Goal: Task Accomplishment & Management: Manage account settings

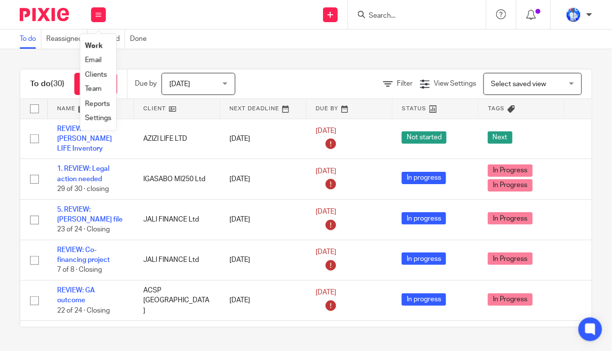
click at [96, 60] on link "Email" at bounding box center [93, 60] width 16 height 7
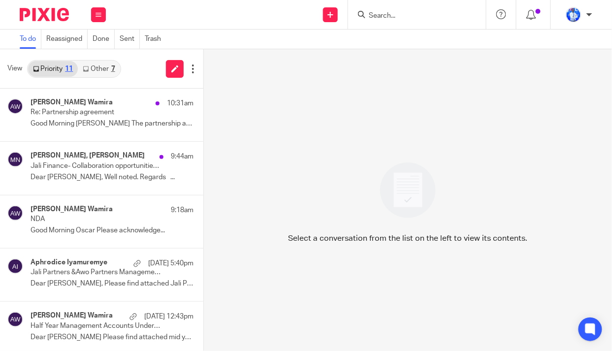
click at [108, 68] on link "Other 7" at bounding box center [99, 69] width 42 height 16
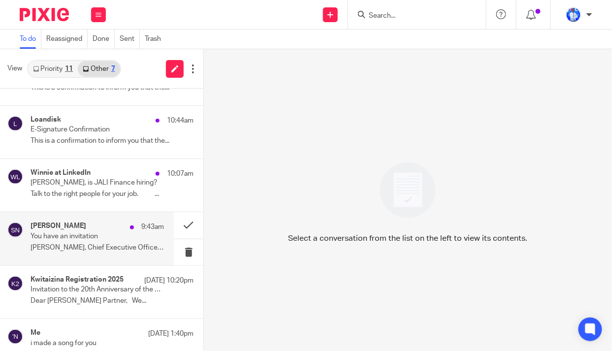
scroll to position [110, 0]
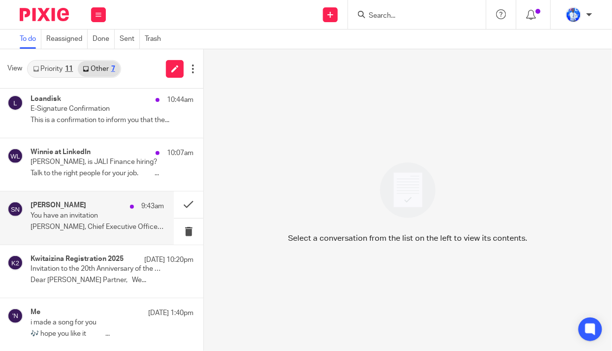
click at [105, 213] on p "You have an invitation" at bounding box center [84, 216] width 107 height 8
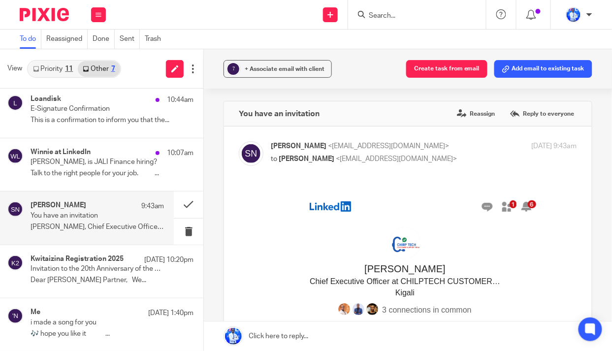
scroll to position [0, 0]
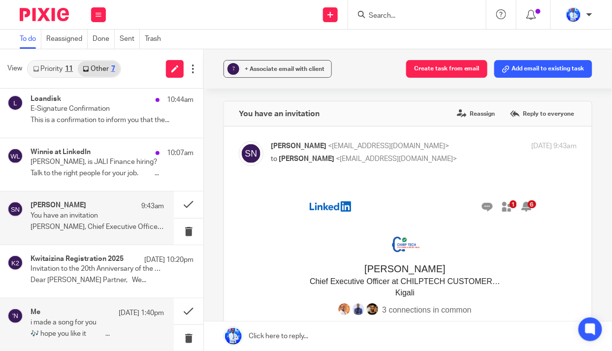
click at [81, 319] on p "i made a song for you" at bounding box center [84, 323] width 107 height 8
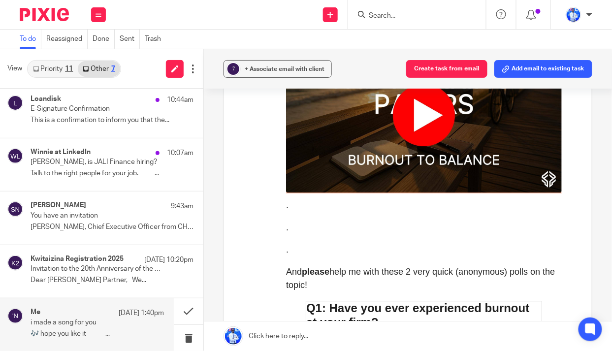
scroll to position [358, 0]
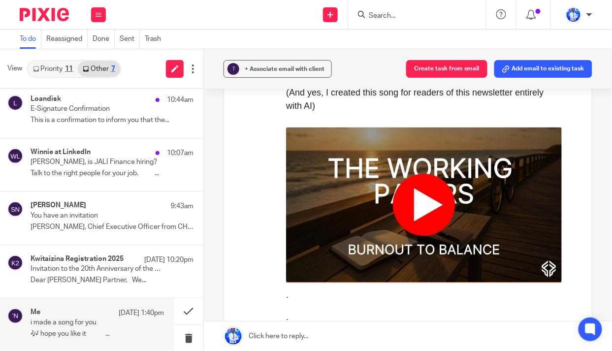
click at [419, 211] on img at bounding box center [424, 205] width 276 height 155
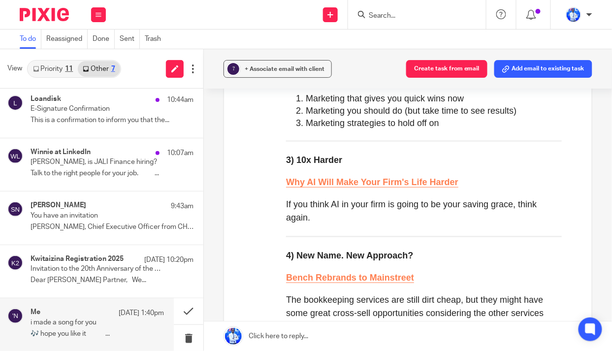
scroll to position [1163, 0]
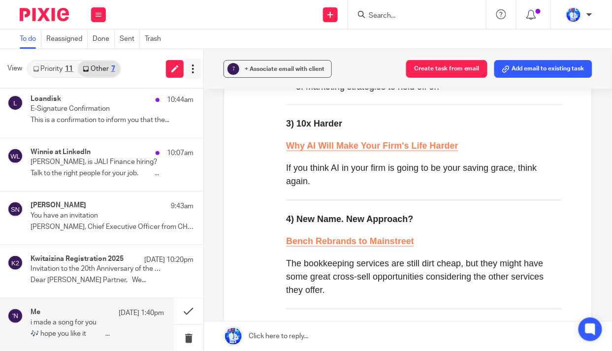
click at [195, 68] on icon at bounding box center [193, 69] width 10 height 10
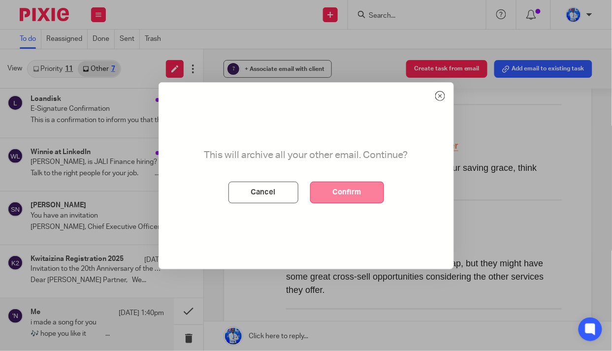
click at [342, 193] on button "Confirm" at bounding box center [347, 193] width 74 height 22
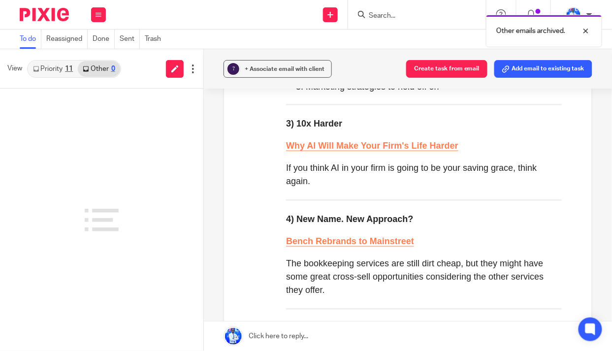
click at [66, 66] on div "11" at bounding box center [69, 68] width 8 height 7
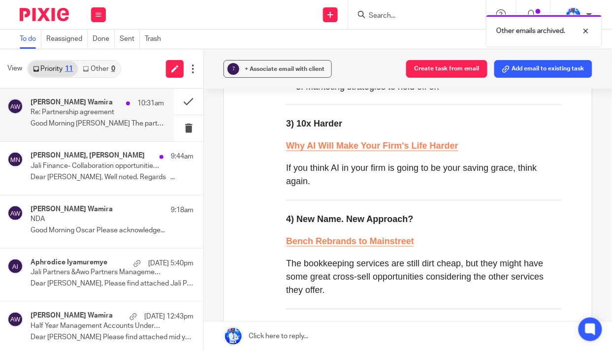
click at [137, 110] on div "Andrew Omondi Wamira 10:31am Re: Partnership agreement Good Morning Felix The p…" at bounding box center [97, 114] width 133 height 33
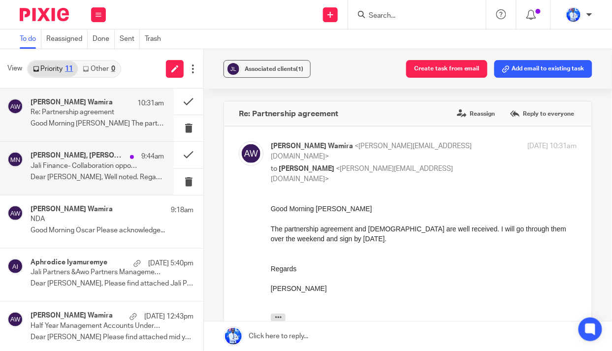
click at [52, 158] on h4 "Marie Rose Nyirabavakure, Andrew Omondi Wamira" at bounding box center [78, 156] width 95 height 8
click at [121, 111] on p "Re: Partnership agreement" at bounding box center [84, 112] width 107 height 8
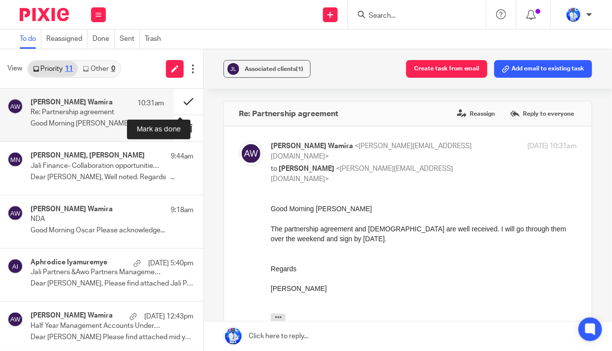
click at [182, 97] on button at bounding box center [189, 102] width 30 height 26
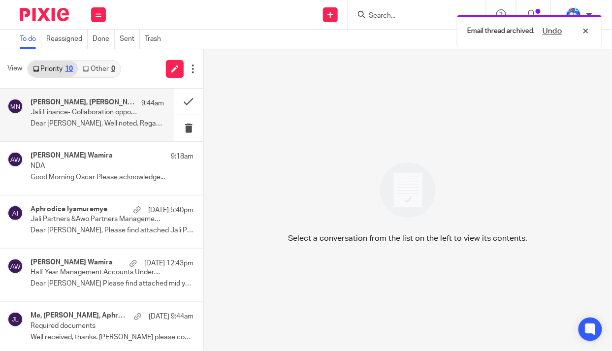
click at [102, 112] on p "Jali Finance- Collaboration opportunities with EADB" at bounding box center [84, 112] width 107 height 8
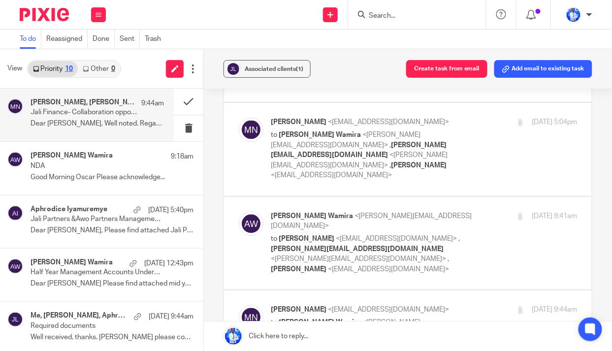
scroll to position [761, 0]
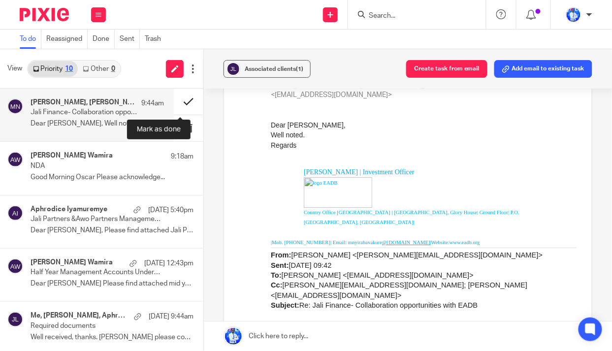
click at [177, 101] on button at bounding box center [189, 102] width 30 height 26
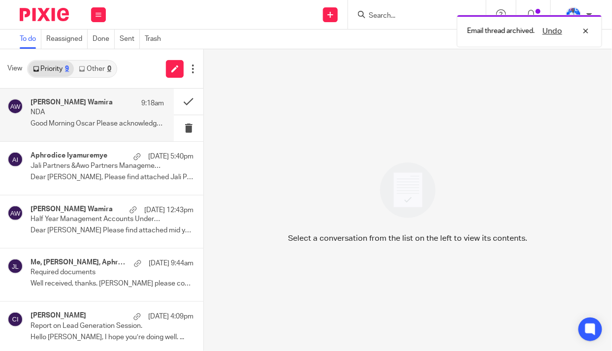
click at [96, 98] on div "Andrew Omondi Wamira 9:18am NDA Good Morning Oscar Please acknowledge..." at bounding box center [87, 115] width 174 height 53
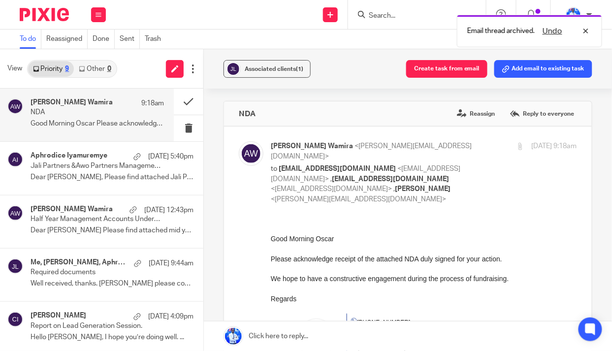
scroll to position [0, 0]
click at [178, 99] on button at bounding box center [189, 102] width 30 height 26
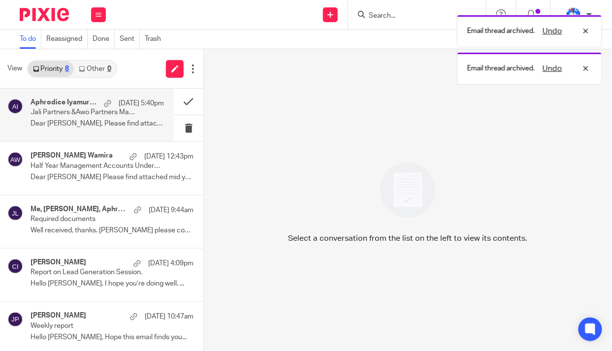
click at [101, 109] on p "Jali Partners &Awo Partners Management accounts" at bounding box center [84, 112] width 107 height 8
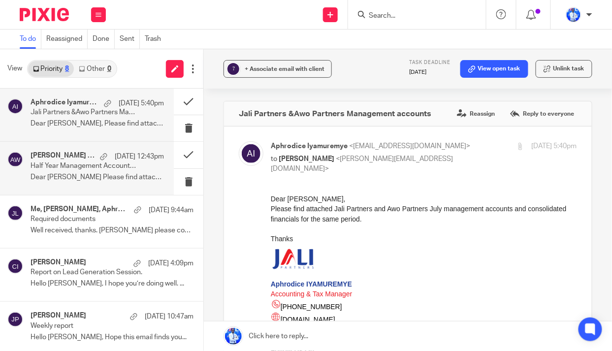
click at [80, 159] on h4 "Andrew Omondi Wamira" at bounding box center [63, 156] width 64 height 8
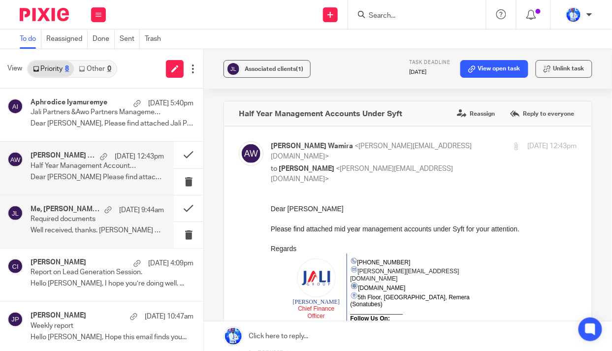
click at [71, 220] on p "Required documents" at bounding box center [84, 219] width 107 height 8
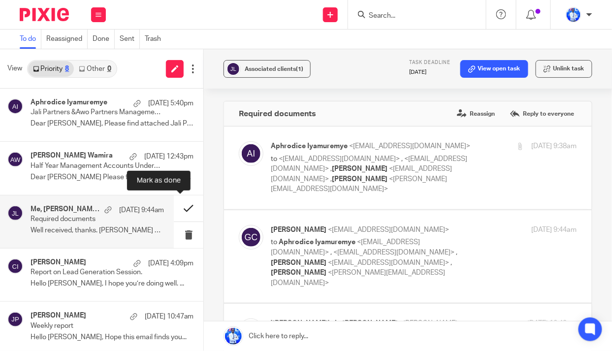
click at [179, 204] on button at bounding box center [189, 208] width 30 height 26
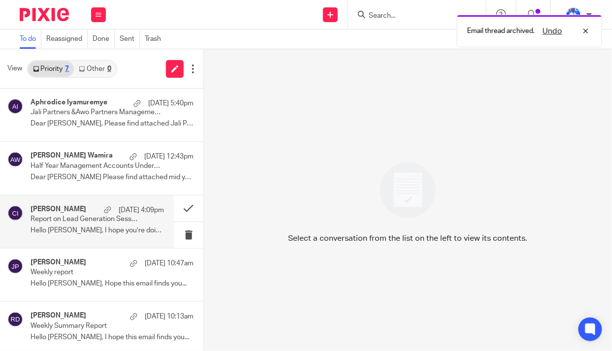
click at [80, 216] on p "Report on Lead Generation Session." at bounding box center [84, 219] width 107 height 8
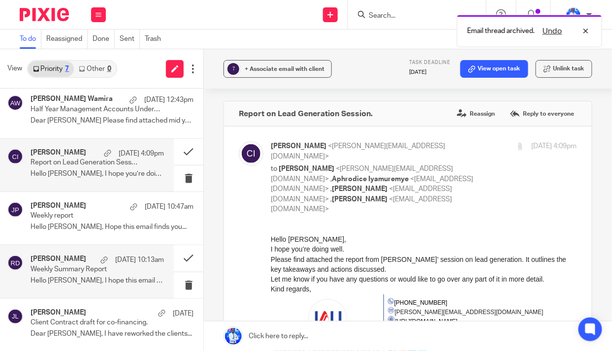
scroll to position [57, 0]
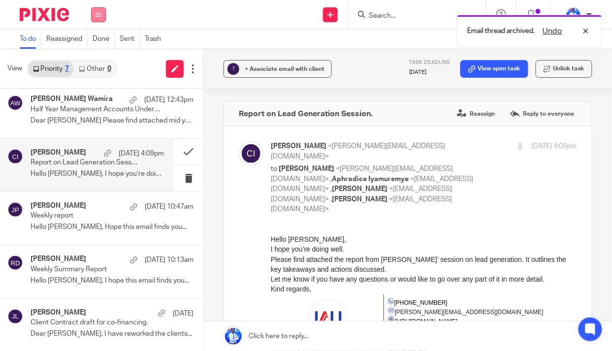
click at [98, 15] on icon at bounding box center [99, 15] width 6 height 6
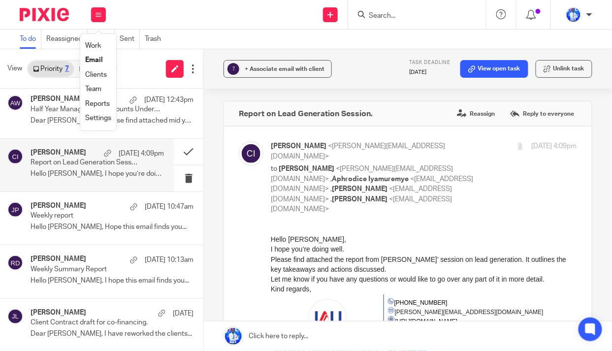
click at [94, 45] on link "Work" at bounding box center [93, 45] width 16 height 7
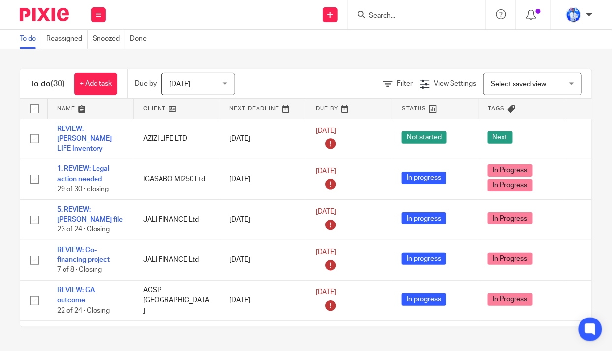
click at [64, 107] on link at bounding box center [91, 109] width 86 height 20
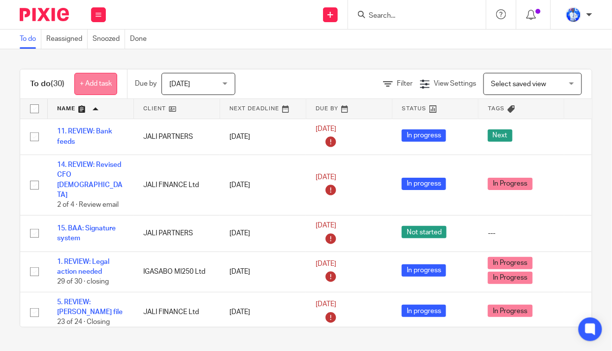
click at [96, 82] on link "+ Add task" at bounding box center [95, 84] width 43 height 22
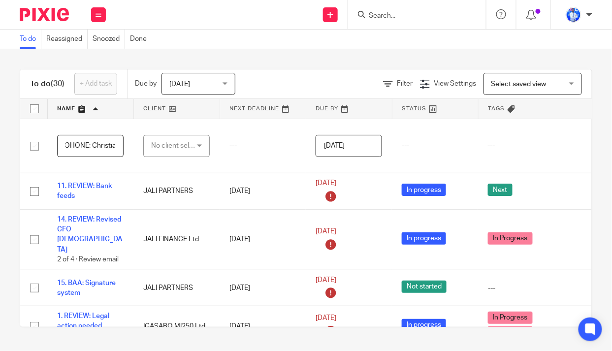
scroll to position [0, 5]
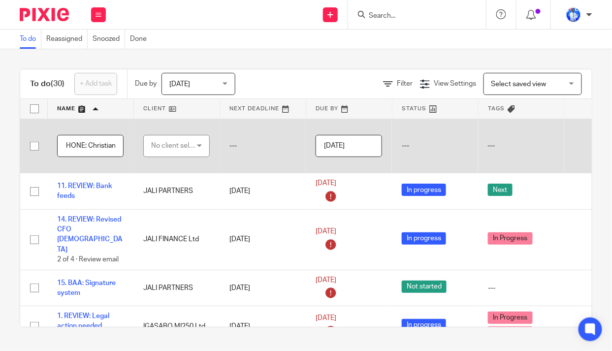
type input "OHONE: Christian"
click at [166, 144] on div "No client selected" at bounding box center [174, 145] width 46 height 21
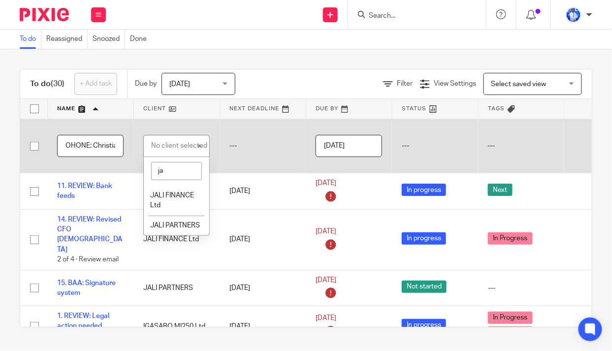
type input "j"
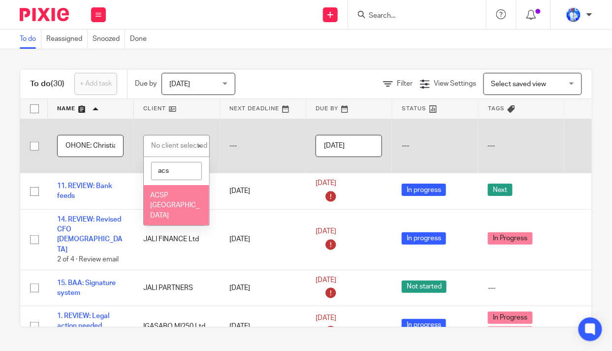
type input "acs"
click at [172, 195] on span "ACSP [GEOGRAPHIC_DATA]" at bounding box center [174, 205] width 49 height 27
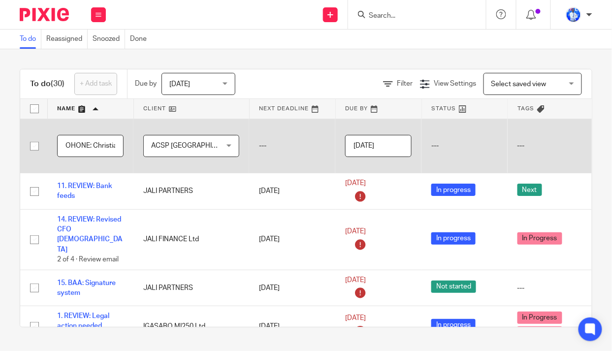
scroll to position [0, 78]
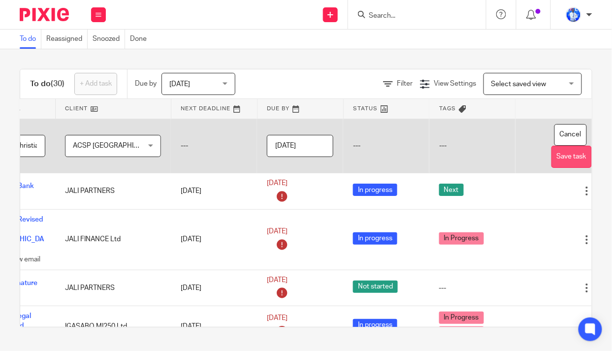
click at [551, 156] on button "Save task" at bounding box center [571, 157] width 40 height 22
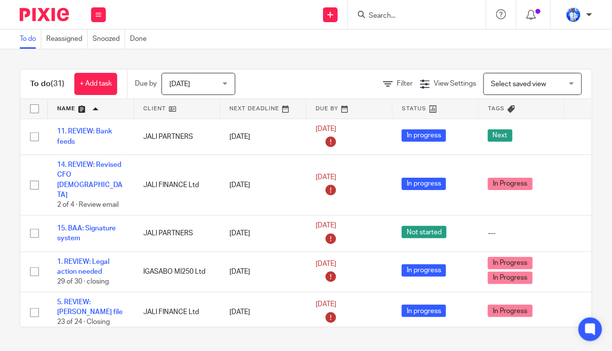
drag, startPoint x: 92, startPoint y: 171, endPoint x: 0, endPoint y: 175, distance: 91.6
click at [0, 175] on div "To do (31) + Add task Due by Today Today Today Tomorrow This week Next week Thi…" at bounding box center [306, 198] width 612 height 298
drag, startPoint x: 94, startPoint y: 171, endPoint x: 0, endPoint y: 180, distance: 94.0
click at [0, 180] on div "To do (31) + Add task Due by Today Today Today Tomorrow This week Next week Thi…" at bounding box center [306, 198] width 612 height 298
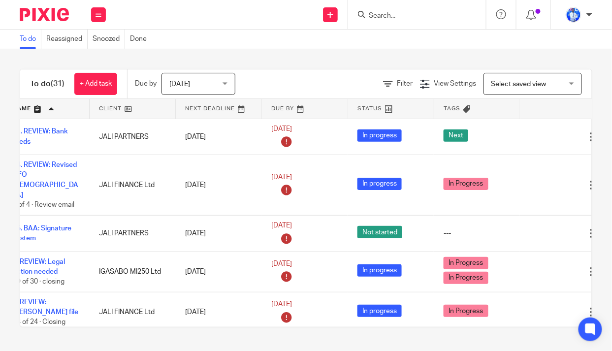
scroll to position [0, 78]
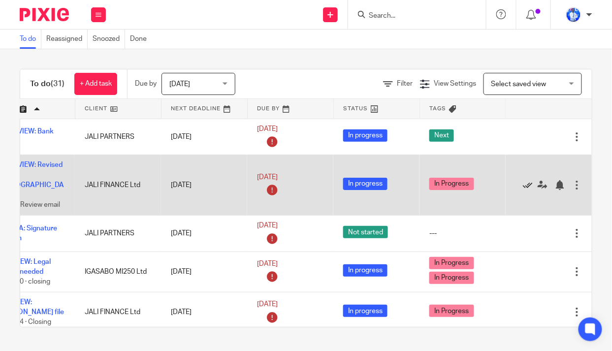
click at [523, 182] on icon at bounding box center [528, 185] width 10 height 10
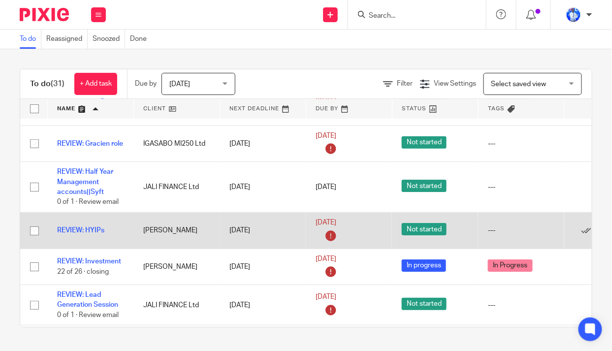
scroll to position [940, 0]
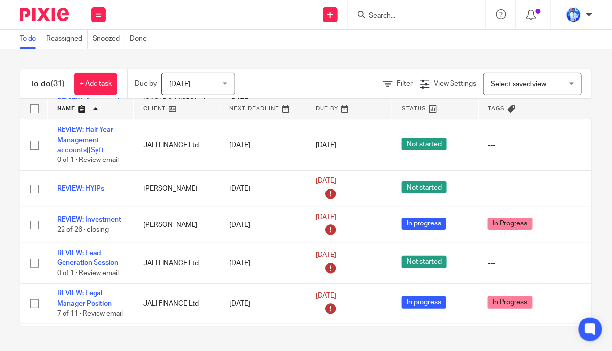
drag, startPoint x: 82, startPoint y: 187, endPoint x: 0, endPoint y: 192, distance: 82.4
click at [0, 192] on div "To do (31) + Add task Due by Today Today Today Tomorrow This week Next week Thi…" at bounding box center [306, 198] width 612 height 298
drag, startPoint x: 95, startPoint y: 186, endPoint x: 0, endPoint y: 148, distance: 101.8
click at [0, 148] on div "To do (31) + Add task Due by Today Today Today Tomorrow This week Next week Thi…" at bounding box center [306, 198] width 612 height 298
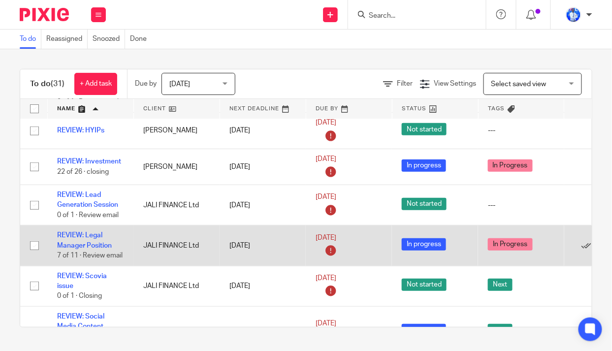
scroll to position [1004, 0]
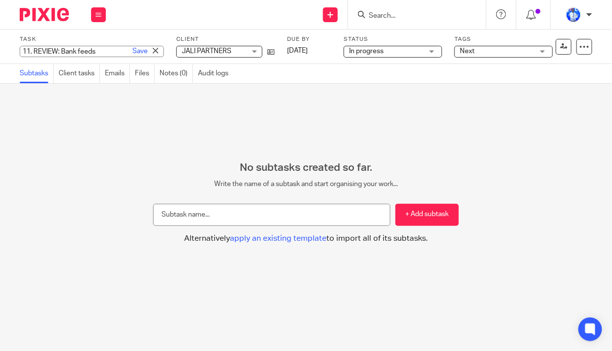
click at [26, 51] on div "11. REVIEW: Bank feeds Save 11. REVIEW: Bank feeds" at bounding box center [92, 51] width 144 height 11
click at [30, 50] on input "11. REVIEW: Bank feeds" at bounding box center [92, 51] width 144 height 11
click at [30, 52] on input "11. REVIEW: Bank feeds" at bounding box center [92, 51] width 144 height 11
type input "9. REVIEW: Bank feeds"
click at [132, 52] on link "Save" at bounding box center [139, 51] width 15 height 10
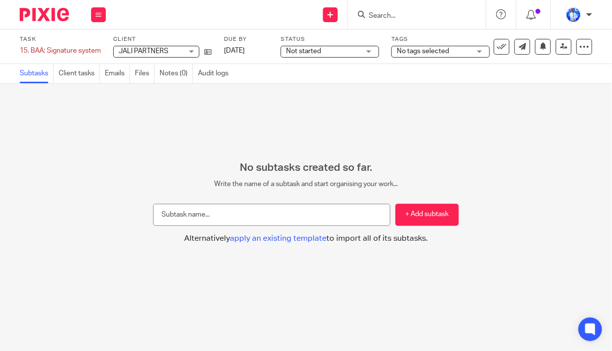
click at [332, 53] on span "Not started" at bounding box center [323, 51] width 74 height 10
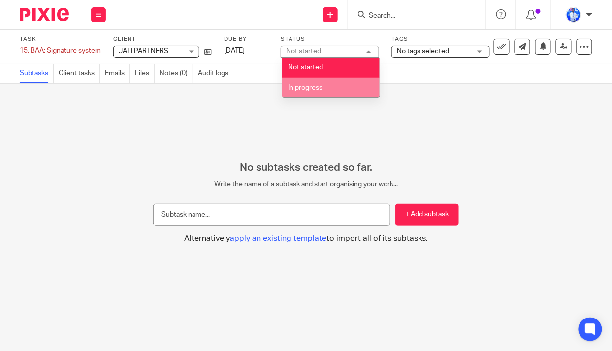
click at [328, 92] on li "In progress" at bounding box center [330, 88] width 97 height 20
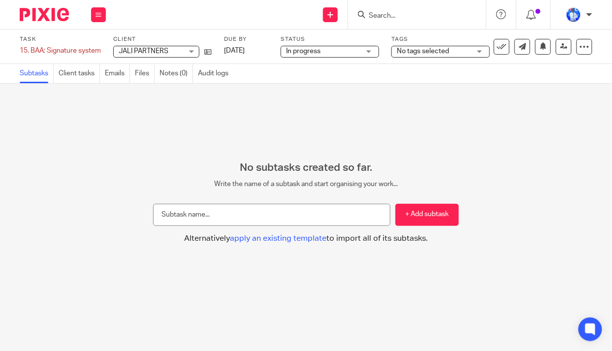
click at [440, 43] on div "Tags No tags selected In Progress In review In review (client) Next Ready to fi…" at bounding box center [440, 46] width 98 height 22
click at [440, 52] on span "No tags selected" at bounding box center [423, 51] width 52 height 7
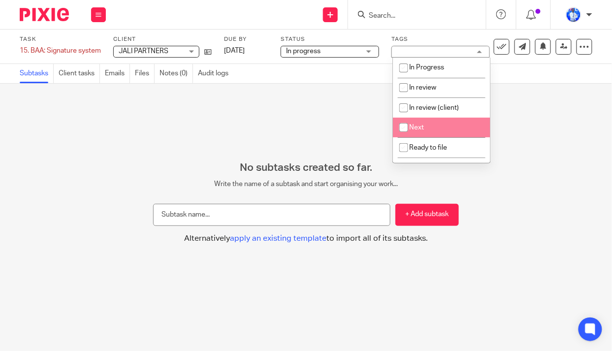
click at [426, 128] on li "Next" at bounding box center [441, 128] width 97 height 20
checkbox input "true"
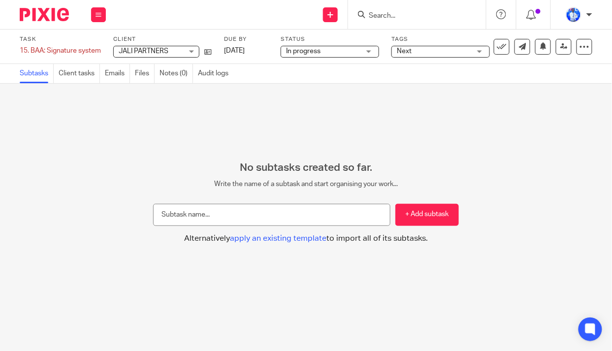
click at [288, 102] on div "No subtasks created so far. Write the name of a subtask and start organising yo…" at bounding box center [306, 217] width 612 height 267
click at [25, 51] on div "7. COORDINATION: Meeting - Ashraf Save 7. COORDINATION: Meeting - Ashraf" at bounding box center [63, 51] width 86 height 10
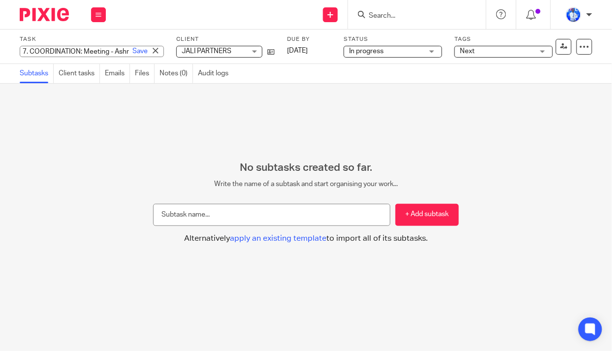
click at [25, 49] on input "7. COORDINATION: Meeting - Ashraf" at bounding box center [92, 51] width 144 height 11
type input "13. COORDINATION: Meeting - Ashraf"
drag, startPoint x: 120, startPoint y: 50, endPoint x: 126, endPoint y: 48, distance: 6.1
click at [132, 50] on link "Save" at bounding box center [139, 51] width 15 height 10
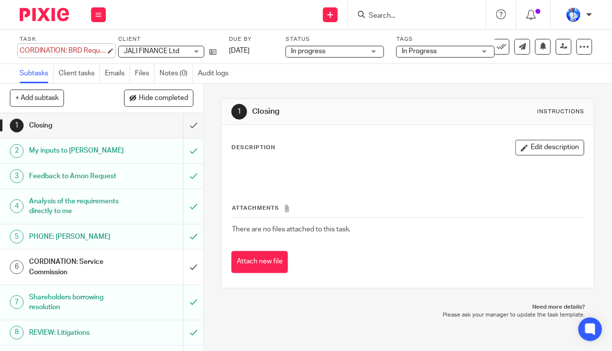
click at [21, 51] on div "CORDINATION: BRD Requirements Save CORDINATION: BRD Requirements" at bounding box center [63, 51] width 86 height 10
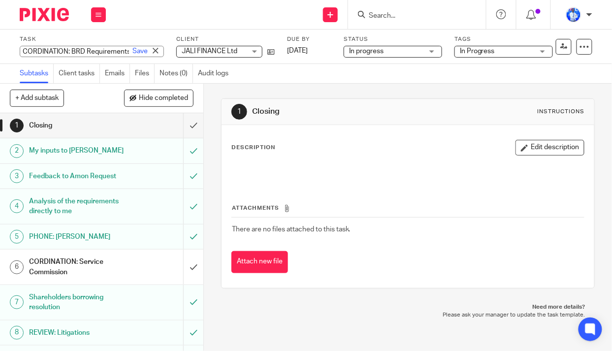
click at [21, 51] on input "CORDINATION: BRD Requirements" at bounding box center [92, 51] width 144 height 11
type input "2. CORDINATION: BRD Requirements"
click at [132, 52] on link "Save" at bounding box center [139, 51] width 15 height 10
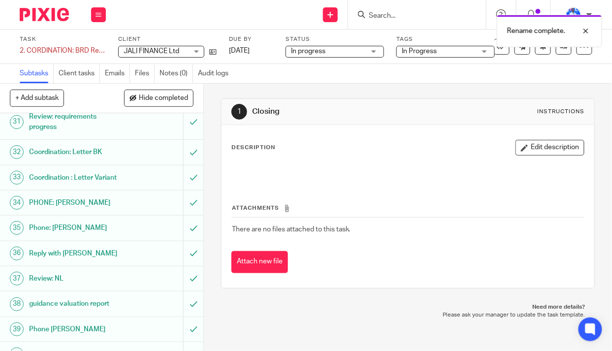
scroll to position [1013, 0]
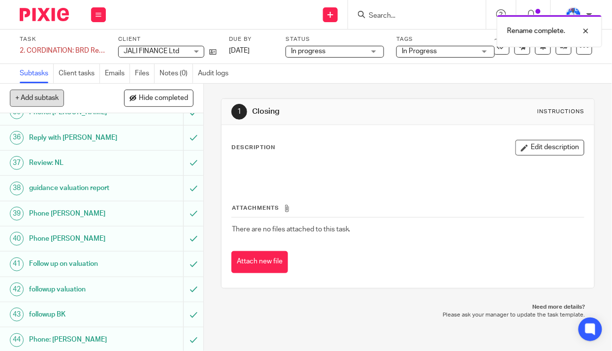
click at [41, 100] on button "+ Add subtask" at bounding box center [37, 98] width 54 height 17
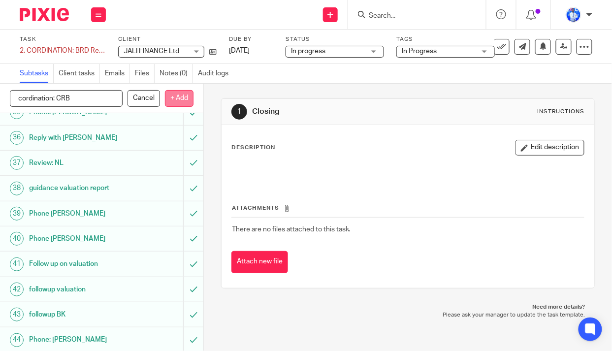
type input "cordination: CRB"
click at [178, 100] on p "+ Add" at bounding box center [179, 98] width 29 height 17
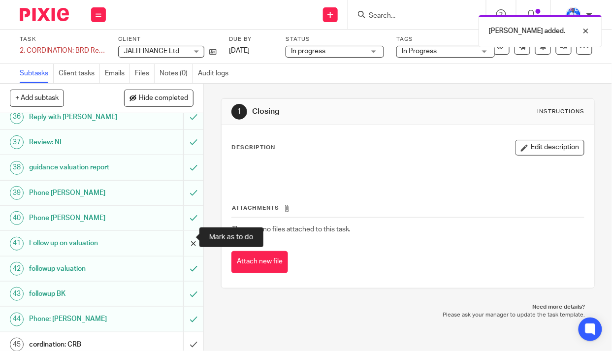
scroll to position [1038, 0]
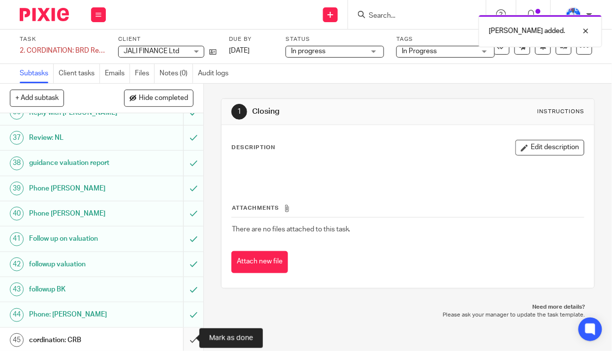
click at [183, 337] on input "submit" at bounding box center [101, 340] width 203 height 25
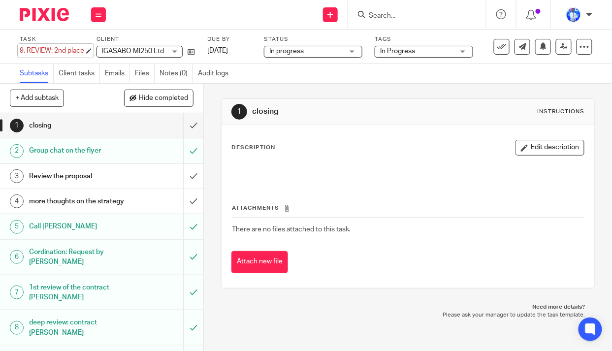
click at [22, 50] on div "9. REVIEW: 2nd place Save 9. REVIEW: 2nd place" at bounding box center [52, 51] width 64 height 10
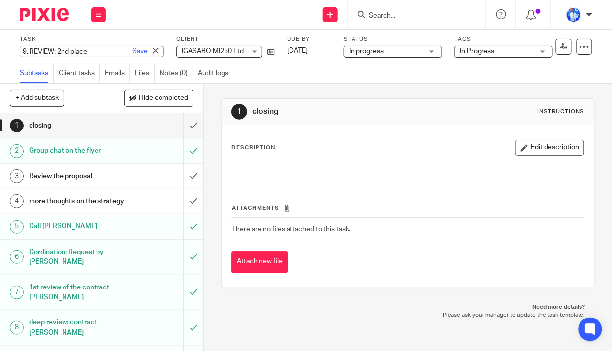
click at [26, 50] on input "9. REVIEW: 2nd place" at bounding box center [92, 51] width 144 height 11
click at [26, 52] on input "9. REVIEW: 2nd place" at bounding box center [92, 51] width 144 height 11
type input "3. REVIEW: 2nd place"
click at [132, 53] on link "Save" at bounding box center [139, 51] width 15 height 10
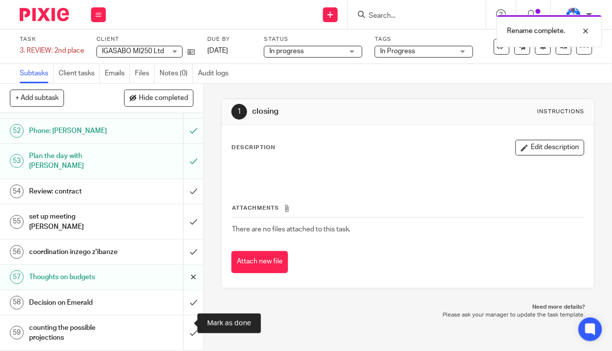
scroll to position [1432, 0]
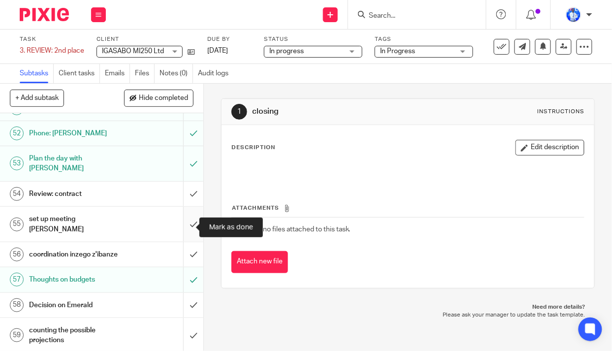
click at [185, 227] on input "submit" at bounding box center [101, 224] width 203 height 35
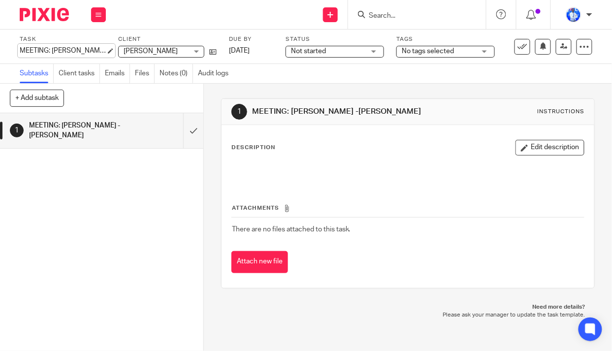
click at [21, 49] on div "MEETING: [PERSON_NAME] -[PERSON_NAME] Save MEETING: [PERSON_NAME] -[PERSON_NAME]" at bounding box center [63, 51] width 86 height 10
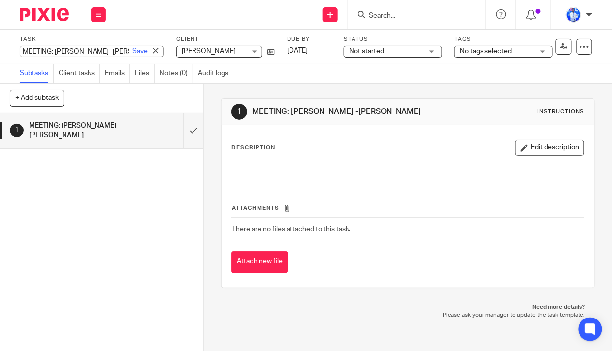
click at [22, 51] on input "MEETING: [PERSON_NAME] -[PERSON_NAME]" at bounding box center [92, 51] width 144 height 11
type input "7. MEETING: Frank - Denyse -Felix"
click at [132, 53] on link "Save" at bounding box center [139, 51] width 15 height 10
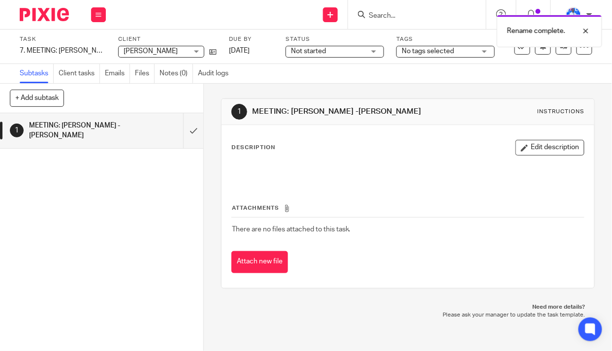
click at [281, 51] on div "Task 7. MEETING: Frank - Denyse -Felix Save 7. MEETING: Frank - Denyse -Felix 0…" at bounding box center [234, 46] width 429 height 22
click at [318, 52] on span "Not started" at bounding box center [308, 51] width 35 height 7
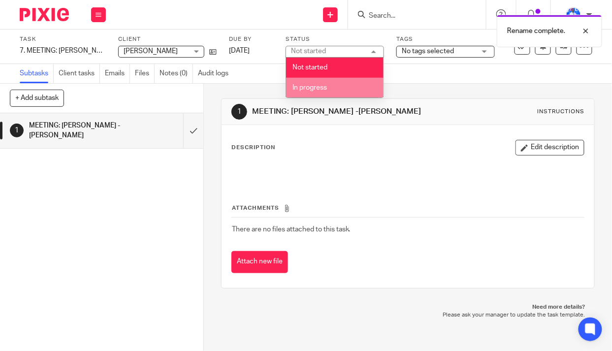
click at [320, 91] on li "In progress" at bounding box center [334, 88] width 97 height 20
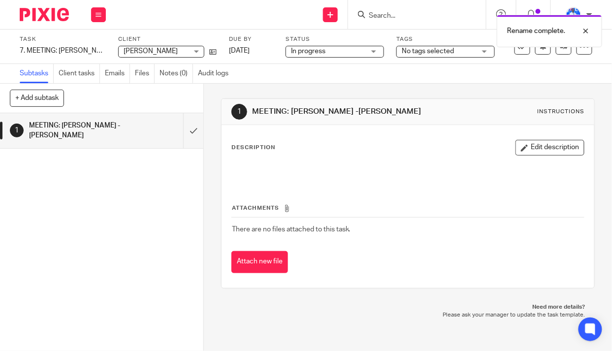
click at [426, 51] on span "No tags selected" at bounding box center [428, 51] width 52 height 7
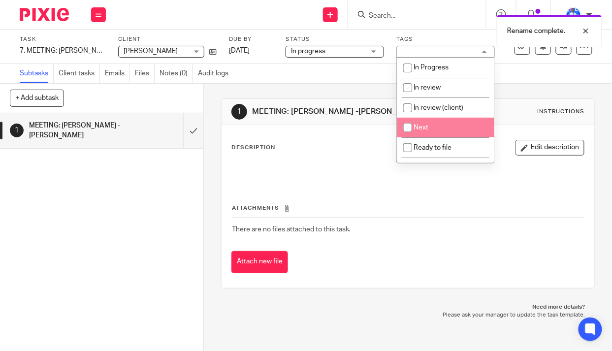
click at [431, 130] on li "Next" at bounding box center [445, 128] width 97 height 20
checkbox input "true"
click at [289, 90] on div "1 MEETING: Frank - Denyse -Felix Instructions Description Edit description Atta…" at bounding box center [408, 194] width 374 height 220
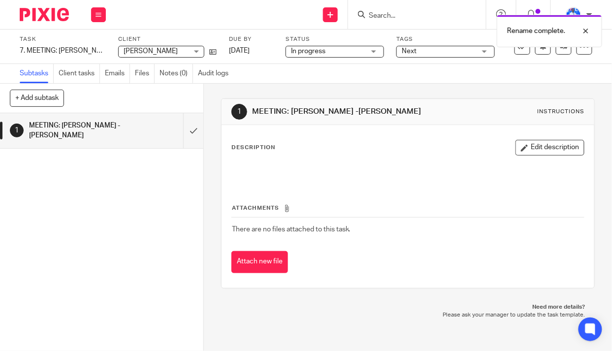
click at [178, 48] on span "[PERSON_NAME]" at bounding box center [151, 51] width 54 height 7
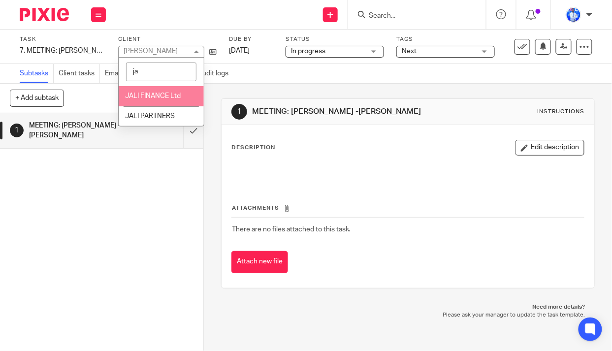
type input "ja"
click at [150, 94] on span "JALI FINANCE Ltd" at bounding box center [153, 96] width 56 height 7
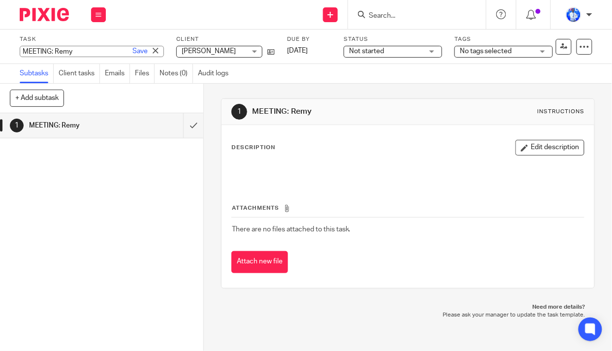
click at [21, 50] on input "MEETING: Remy" at bounding box center [92, 51] width 144 height 11
type input "1. MEETING: Remy"
click at [132, 49] on link "Save" at bounding box center [139, 51] width 15 height 10
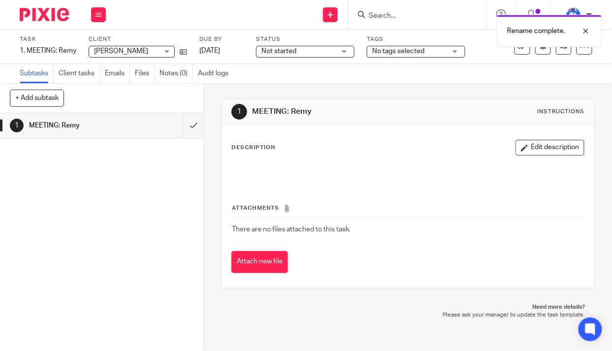
click at [305, 48] on span "Not started" at bounding box center [298, 51] width 74 height 10
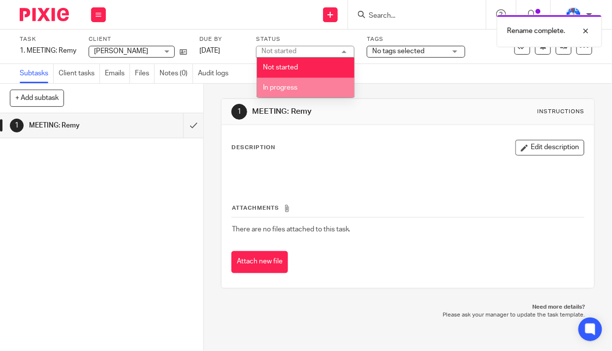
click at [301, 86] on li "In progress" at bounding box center [305, 88] width 97 height 20
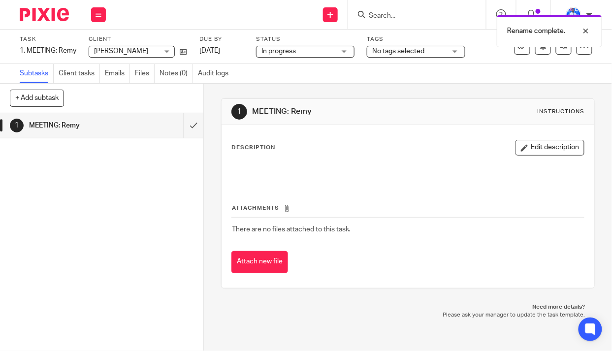
click at [395, 54] on span "No tags selected" at bounding box center [398, 51] width 52 height 7
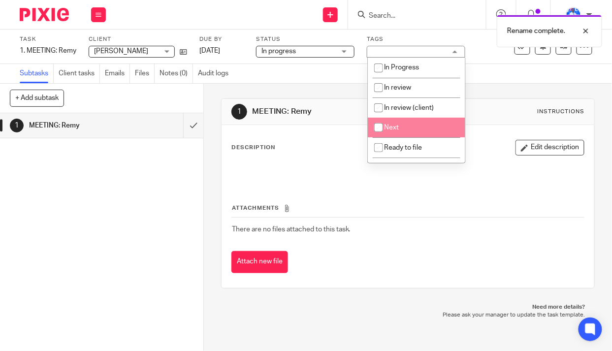
click at [401, 126] on li "Next" at bounding box center [416, 128] width 97 height 20
checkbox input "true"
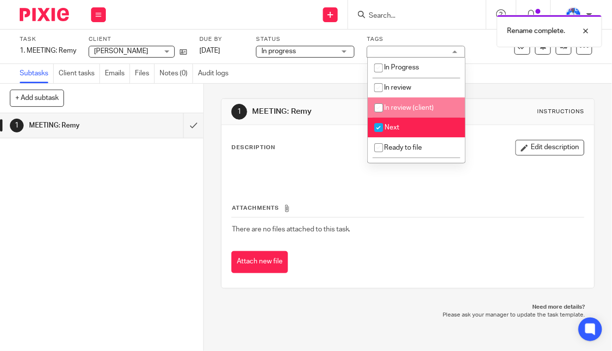
click at [476, 32] on div "Rename complete." at bounding box center [454, 28] width 296 height 37
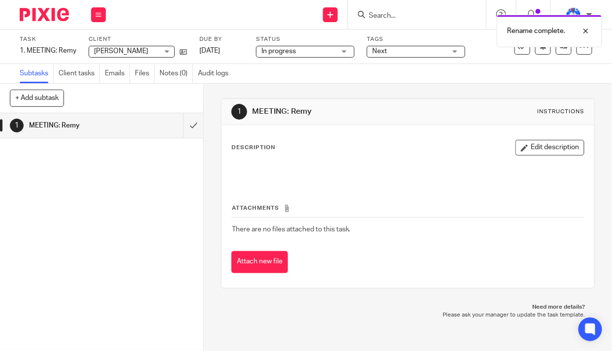
click at [514, 52] on button at bounding box center [522, 47] width 16 height 16
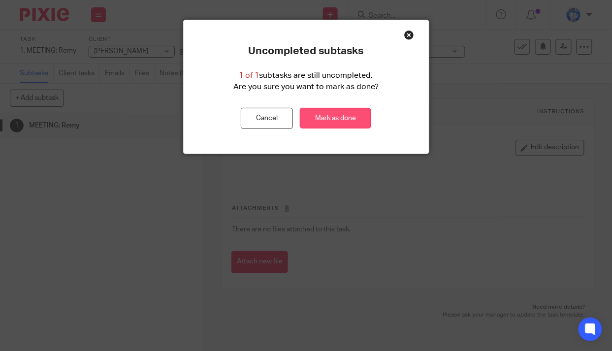
click at [342, 120] on link "Mark as done" at bounding box center [335, 118] width 71 height 21
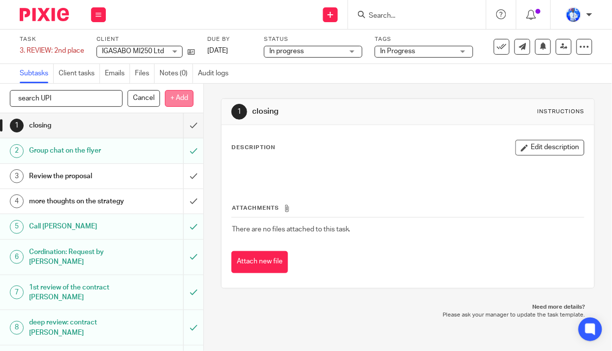
type input "search UPI"
click at [182, 101] on p "+ Add" at bounding box center [179, 98] width 29 height 17
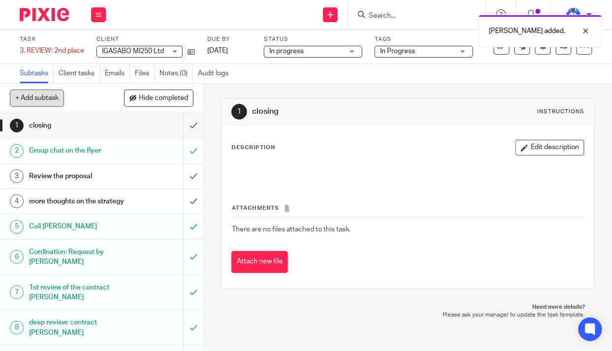
click at [51, 99] on button "+ Add subtask" at bounding box center [37, 98] width 54 height 17
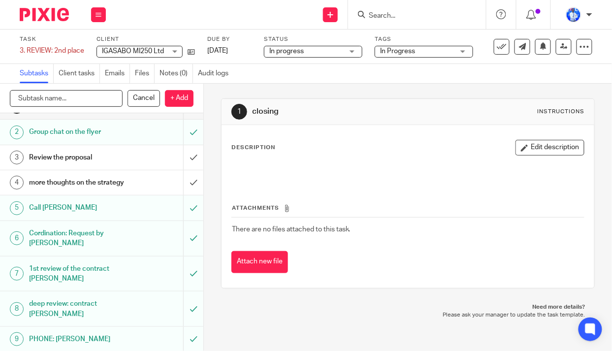
scroll to position [24, 0]
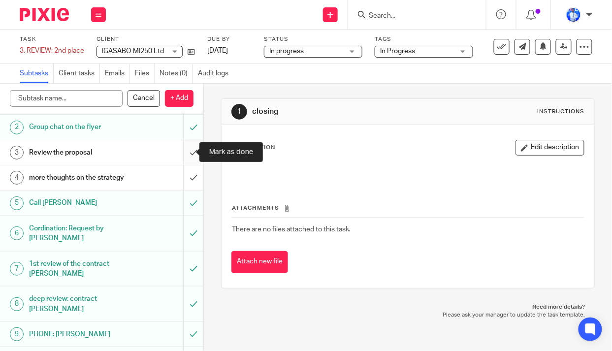
click at [181, 149] on input "submit" at bounding box center [101, 152] width 203 height 25
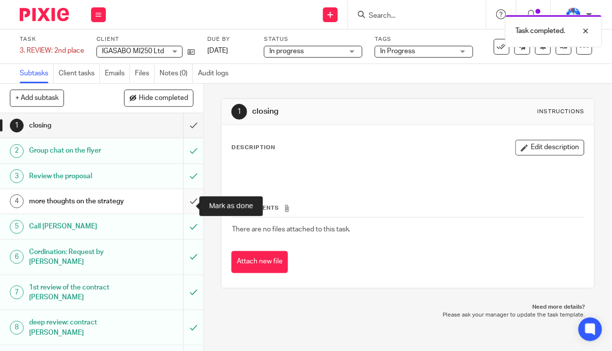
click at [181, 206] on input "submit" at bounding box center [101, 201] width 203 height 25
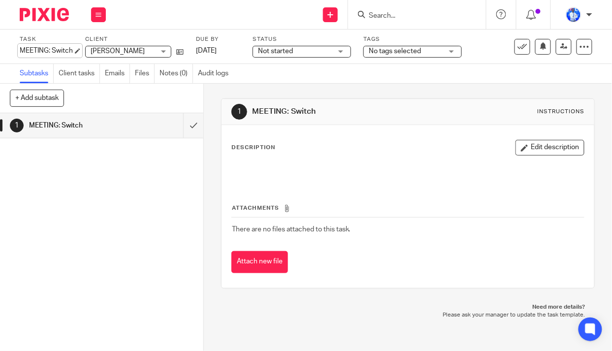
click at [22, 51] on div "MEETING: Switch Save MEETING: Switch" at bounding box center [46, 51] width 53 height 10
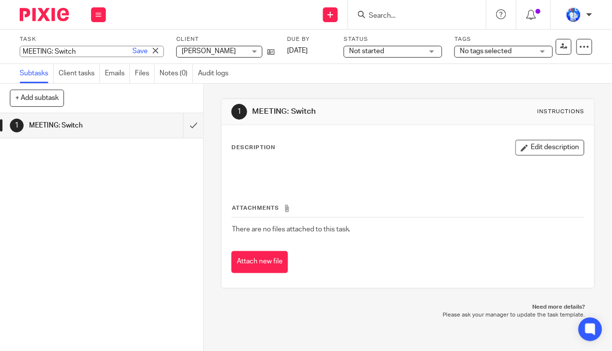
click at [22, 51] on input "MEETING: Switch" at bounding box center [92, 51] width 144 height 11
type input "7. MEETING: Switch"
click at [132, 52] on link "Save" at bounding box center [139, 51] width 15 height 10
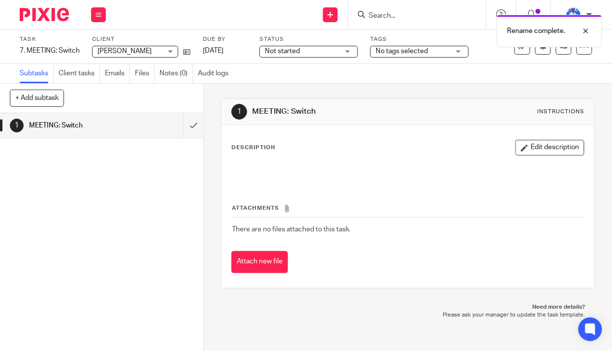
click at [162, 51] on div "FELIX NKUNDIMANA FELIX NKUNDIMANA" at bounding box center [135, 52] width 86 height 12
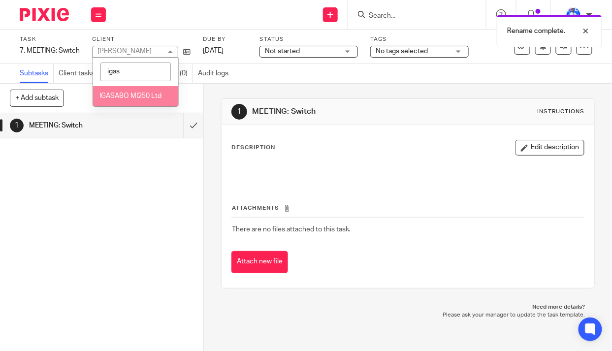
type input "igas"
click at [140, 97] on span "IGASABO MI250 Ltd" at bounding box center [130, 96] width 62 height 7
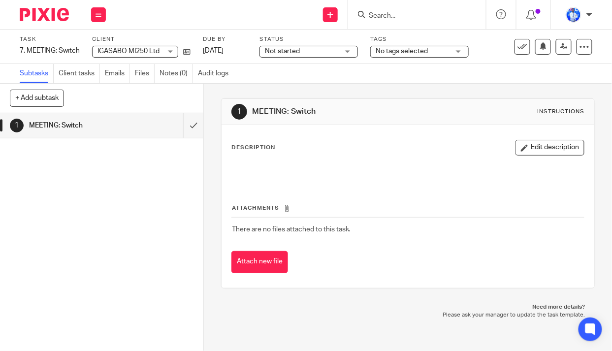
click at [303, 51] on span "Not started" at bounding box center [302, 51] width 74 height 10
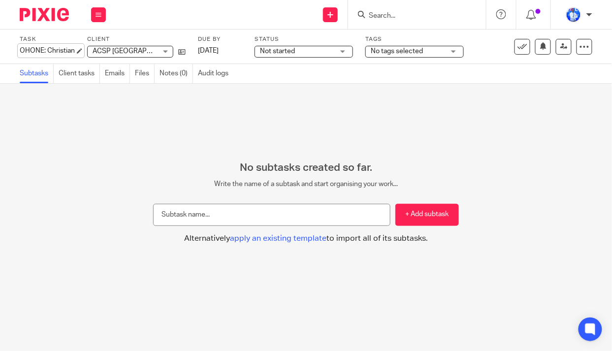
click at [20, 51] on div "OHONE: Christian Save OHONE: Christian" at bounding box center [47, 51] width 55 height 10
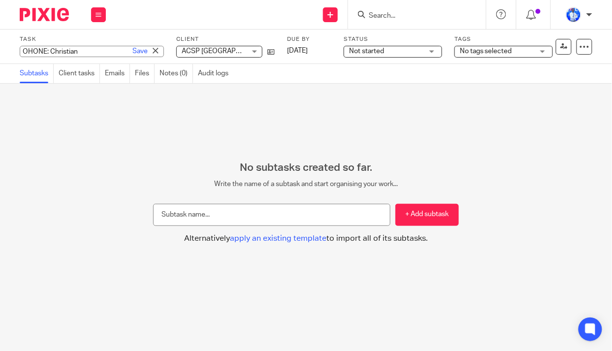
click at [21, 52] on input "OHONE: Christian" at bounding box center [92, 51] width 144 height 11
type input "4. PHONE: Christian"
click at [132, 53] on link "Save" at bounding box center [139, 51] width 15 height 10
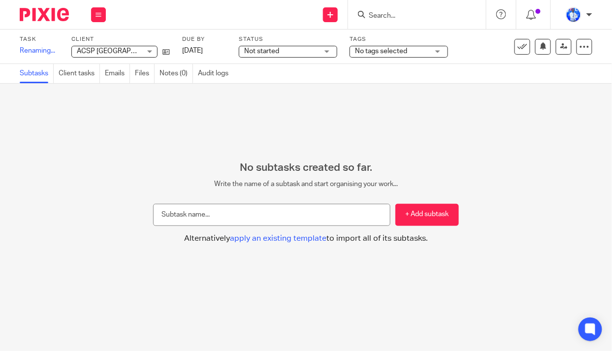
click at [287, 51] on span "Not started" at bounding box center [281, 51] width 74 height 10
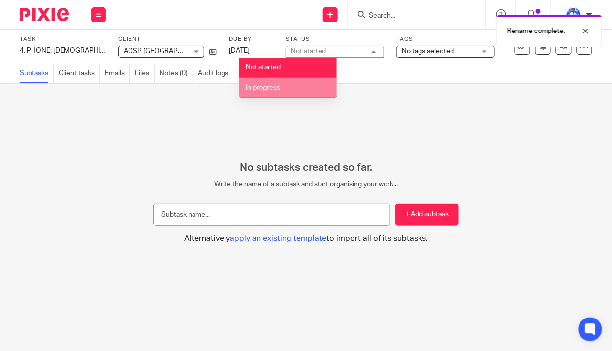
click at [288, 84] on li "In progress" at bounding box center [287, 88] width 97 height 20
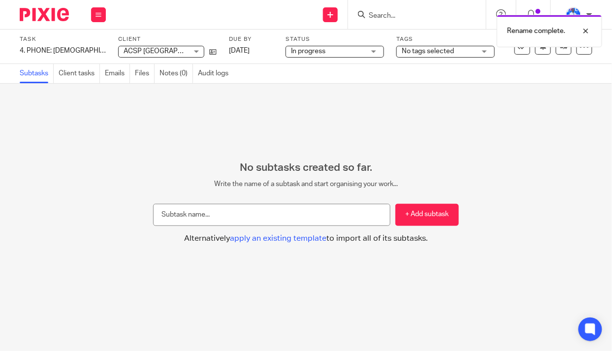
click at [413, 52] on span "No tags selected" at bounding box center [428, 51] width 52 height 7
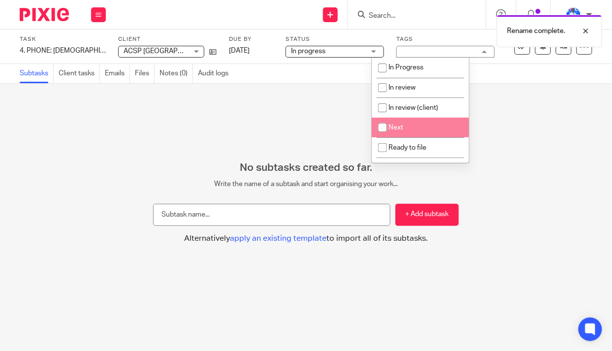
click at [409, 129] on li "Next" at bounding box center [420, 128] width 97 height 20
checkbox input "true"
click at [236, 126] on div "No subtasks created so far. Write the name of a subtask and start organising yo…" at bounding box center [306, 217] width 612 height 267
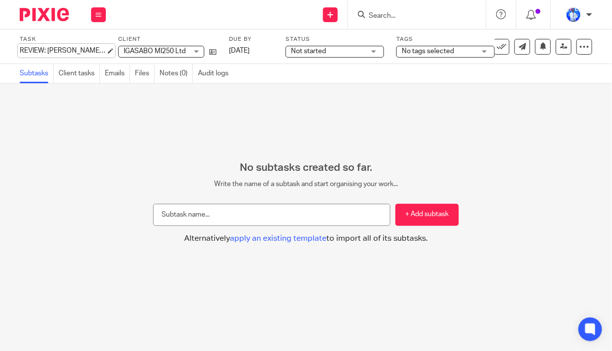
click at [21, 51] on div "REVIEW: [PERSON_NAME]'s report Save REVIEW: [PERSON_NAME]'s report" at bounding box center [63, 51] width 86 height 10
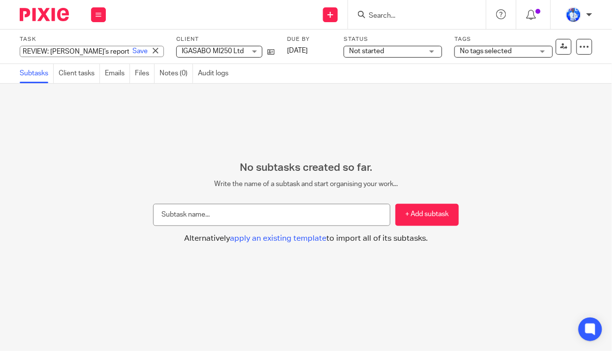
click at [21, 51] on input "REVIEW: [PERSON_NAME]'s report" at bounding box center [92, 51] width 144 height 11
type input "5. REVIEW: Eugene's report"
click at [132, 50] on link "Save" at bounding box center [139, 51] width 15 height 10
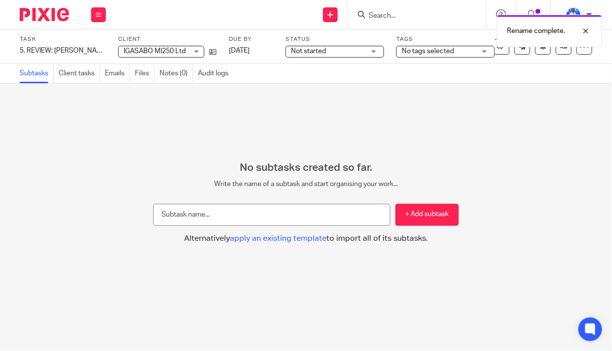
click at [309, 53] on span "Not started" at bounding box center [308, 51] width 35 height 7
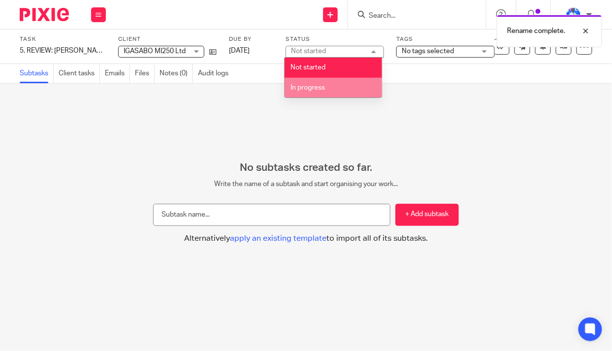
click at [318, 91] on li "In progress" at bounding box center [333, 88] width 97 height 20
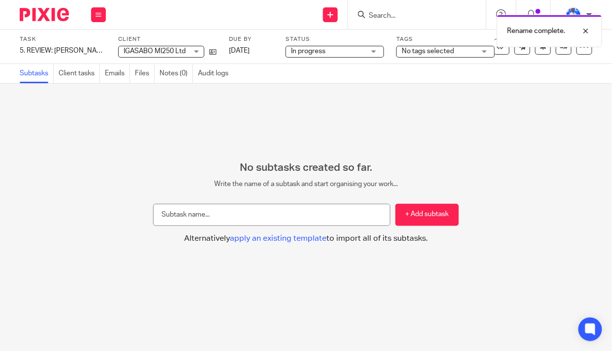
click at [451, 48] on span "No tags selected" at bounding box center [428, 51] width 52 height 7
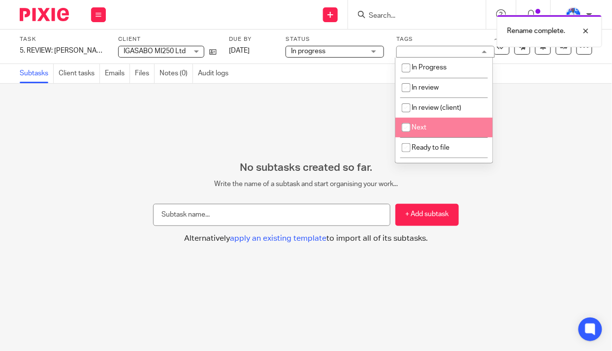
click at [431, 126] on li "Next" at bounding box center [443, 128] width 97 height 20
checkbox input "true"
click at [253, 109] on div "No subtasks created so far. Write the name of a subtask and start organising yo…" at bounding box center [306, 217] width 612 height 267
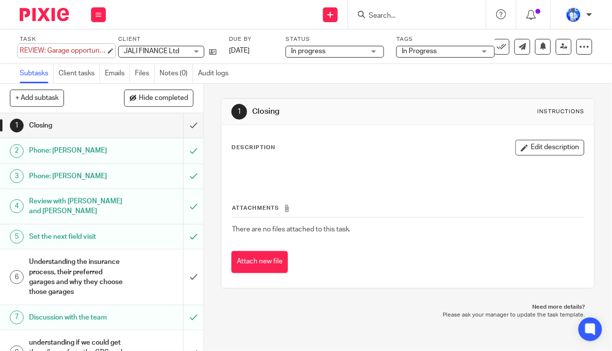
click at [22, 49] on div "REVIEW: Garage opportunity Save REVIEW: Garage opportunity" at bounding box center [63, 51] width 86 height 10
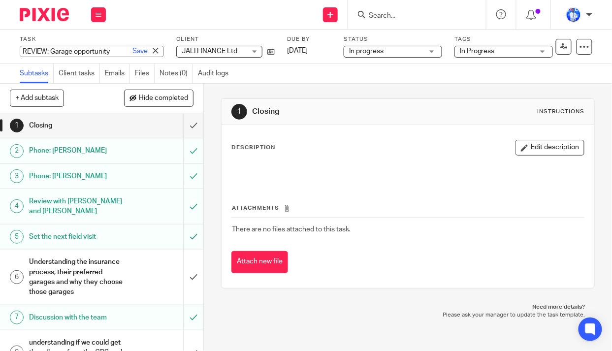
click at [21, 50] on input "REVIEW: Garage opportunity" at bounding box center [92, 51] width 144 height 11
type input "10. REVIEW: Garage opportunity"
click at [132, 51] on link "Save" at bounding box center [139, 51] width 15 height 10
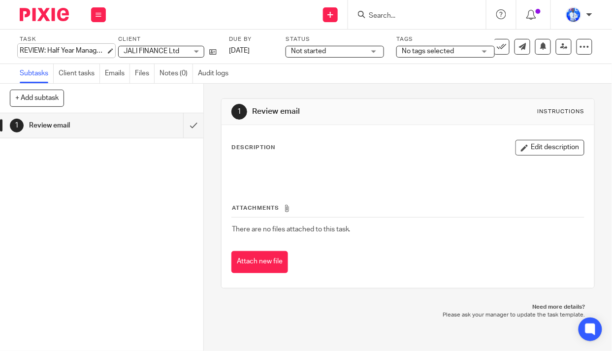
click at [20, 48] on div "REVIEW: Half Year Management accounts||Syft Save REVIEW: Half Year Management a…" at bounding box center [63, 51] width 86 height 10
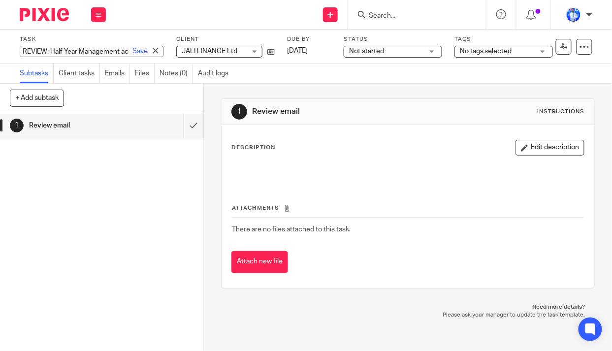
click at [22, 52] on input "REVIEW: Half Year Management accounts||Syft" at bounding box center [92, 51] width 144 height 11
type input "12. REVIEW: Half Year Management accounts||Syft"
click at [132, 52] on link "Save" at bounding box center [139, 51] width 15 height 10
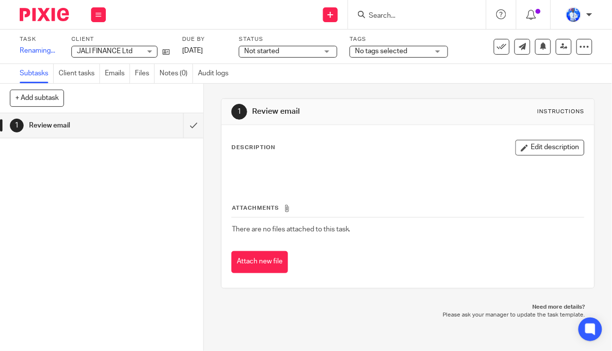
click at [308, 52] on span "Not started" at bounding box center [281, 51] width 74 height 10
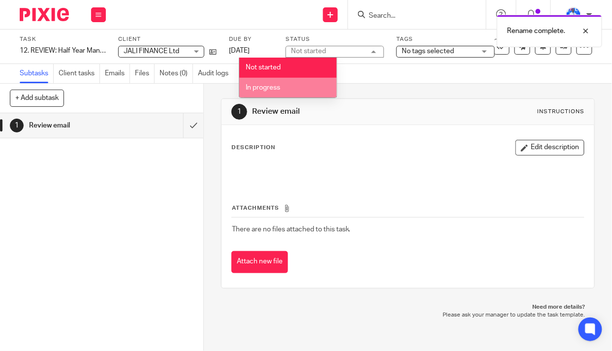
drag, startPoint x: 302, startPoint y: 87, endPoint x: 356, endPoint y: 78, distance: 54.9
click at [302, 87] on li "In progress" at bounding box center [287, 88] width 97 height 20
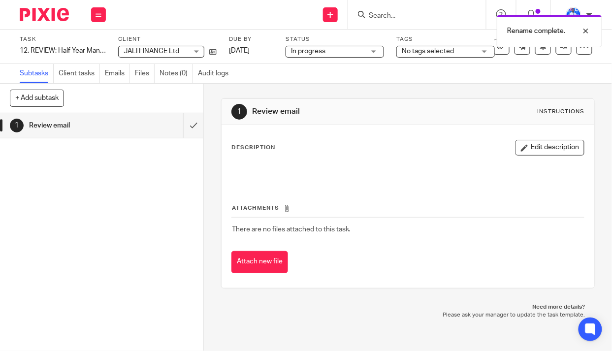
click at [455, 51] on span "No tags selected" at bounding box center [439, 51] width 74 height 10
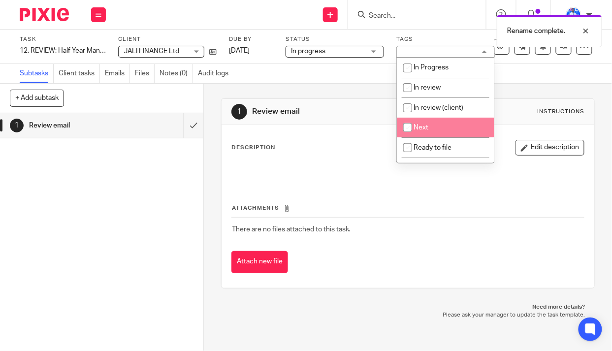
drag, startPoint x: 432, startPoint y: 128, endPoint x: 372, endPoint y: 105, distance: 64.8
click at [432, 128] on li "Next" at bounding box center [445, 128] width 97 height 20
checkbox input "true"
click at [313, 79] on div "Subtasks Client tasks Emails Files Notes (0) Audit logs" at bounding box center [306, 74] width 612 height 20
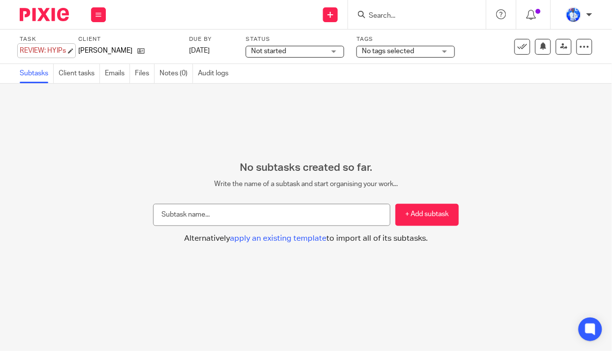
click at [20, 49] on div "REVIEW: HYIPs Save REVIEW: HYIPs" at bounding box center [43, 51] width 46 height 10
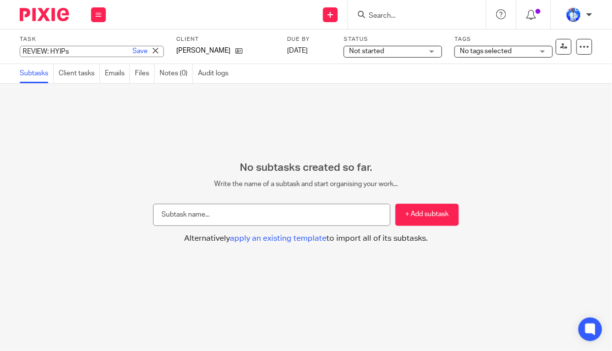
click at [22, 50] on input "REVIEW: HYIPs" at bounding box center [92, 51] width 144 height 11
type input "12. REVIEW: HYIPs"
click at [132, 49] on link "Save" at bounding box center [139, 51] width 15 height 10
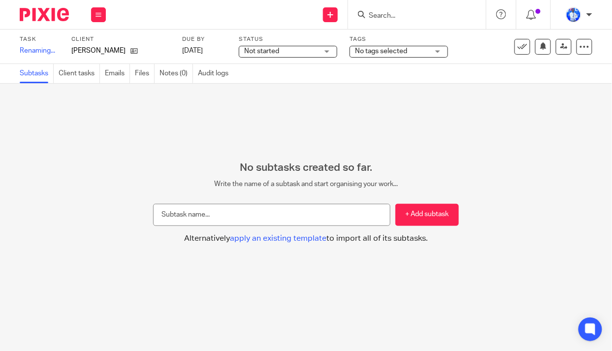
click at [294, 50] on span "Not started" at bounding box center [281, 51] width 74 height 10
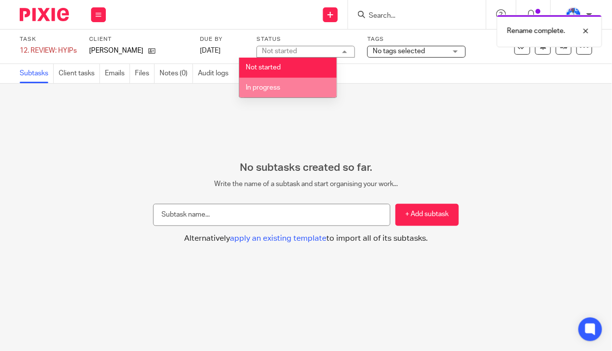
click at [294, 87] on li "In progress" at bounding box center [287, 88] width 97 height 20
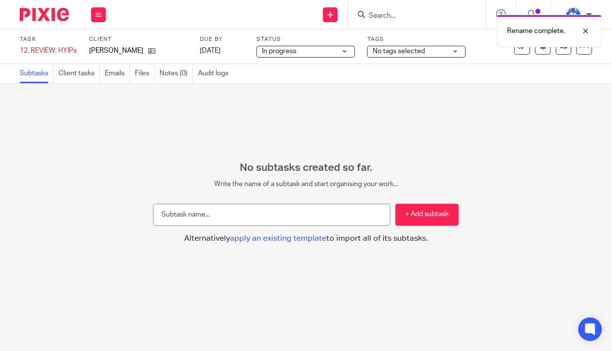
click at [423, 52] on span "No tags selected" at bounding box center [399, 51] width 52 height 7
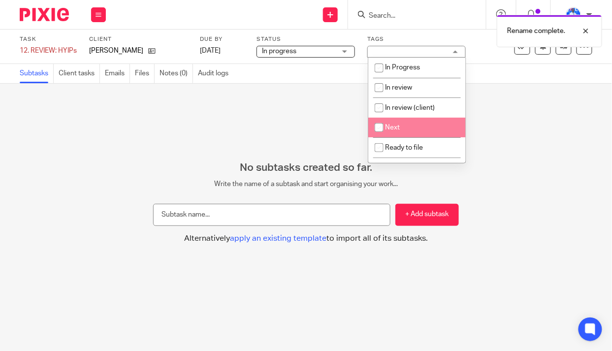
click at [408, 124] on li "Next" at bounding box center [416, 128] width 97 height 20
checkbox input "true"
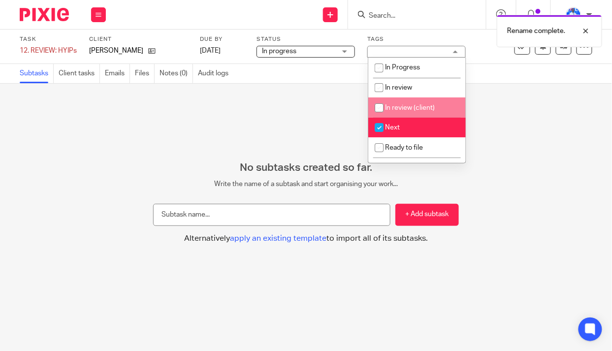
click at [249, 89] on div "No subtasks created so far. Write the name of a subtask and start organising yo…" at bounding box center [306, 217] width 612 height 267
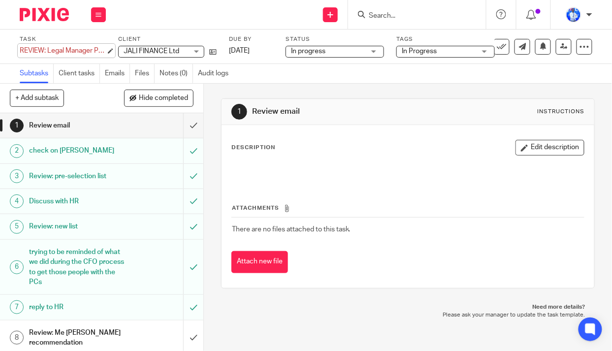
click at [21, 51] on div "REVIEW: Legal Manager Position Save REVIEW: Legal Manager Position" at bounding box center [63, 51] width 86 height 10
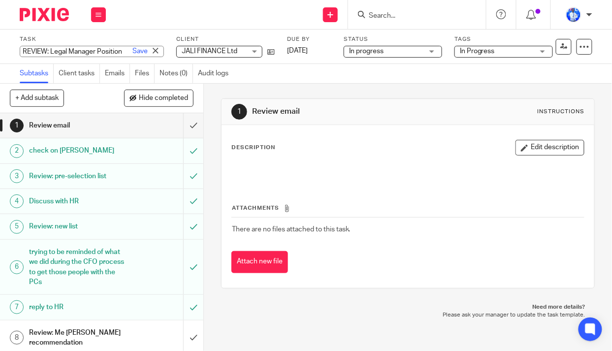
click at [21, 51] on input "REVIEW: Legal Manager Position" at bounding box center [92, 51] width 144 height 11
type input "6. REVIEW: Legal Manager Position"
click at [132, 51] on link "Save" at bounding box center [139, 51] width 15 height 10
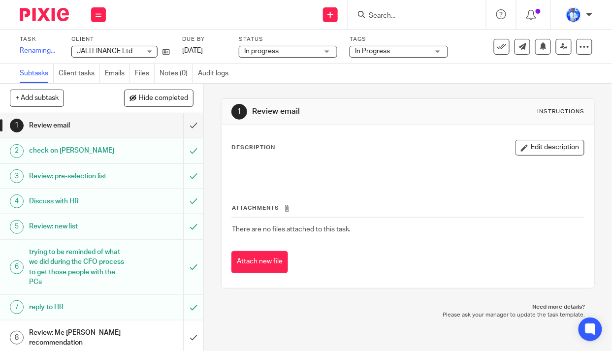
scroll to position [79, 0]
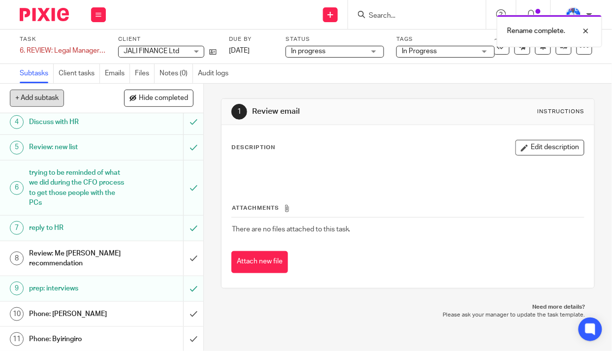
click at [45, 96] on button "+ Add subtask" at bounding box center [37, 98] width 54 height 17
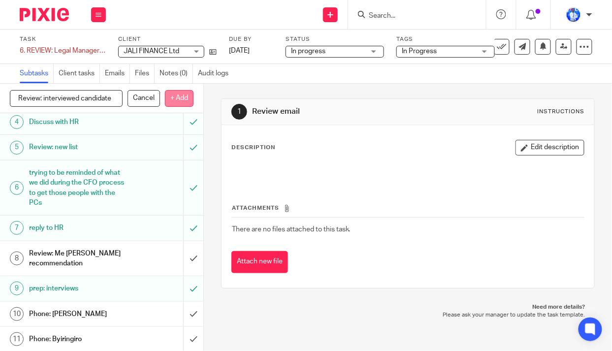
type input "Review: interviewed candidate"
click at [174, 96] on p "+ Add" at bounding box center [179, 98] width 29 height 17
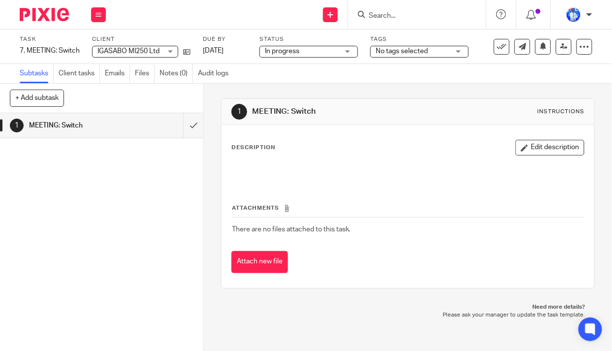
click at [406, 51] on span "No tags selected" at bounding box center [402, 51] width 52 height 7
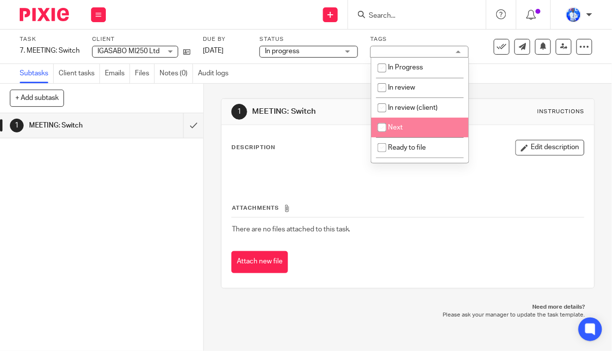
click at [407, 128] on li "Next" at bounding box center [419, 128] width 97 height 20
checkbox input "true"
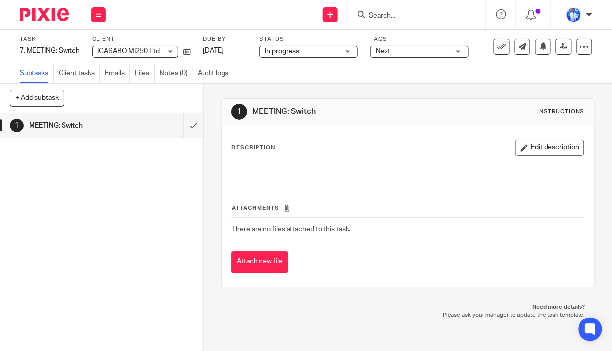
click at [289, 79] on div "Subtasks Client tasks Emails Files Notes (0) Audit logs" at bounding box center [306, 74] width 612 height 20
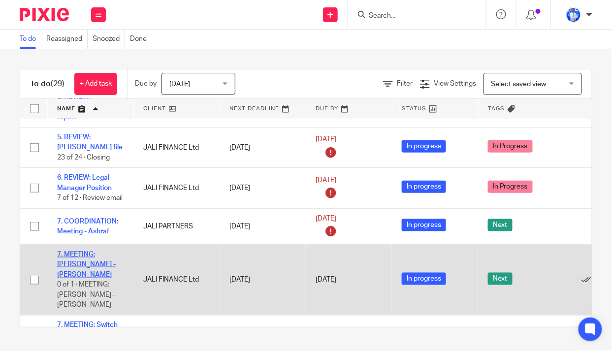
scroll to position [313, 0]
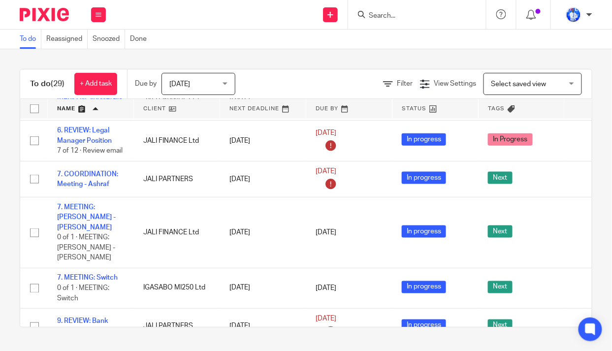
drag, startPoint x: 85, startPoint y: 210, endPoint x: 0, endPoint y: 216, distance: 84.8
click at [0, 216] on div "To do (29) + Add task Due by Today Today Today Tomorrow This week Next week Thi…" at bounding box center [306, 198] width 612 height 298
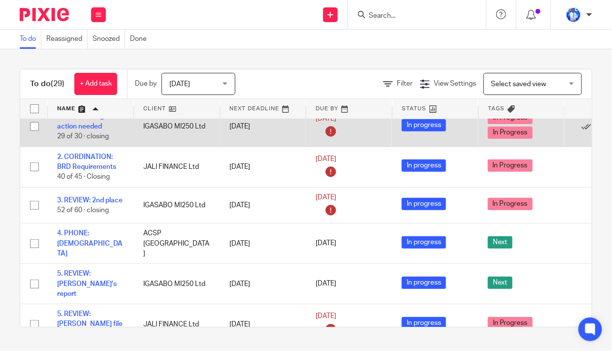
scroll to position [0, 0]
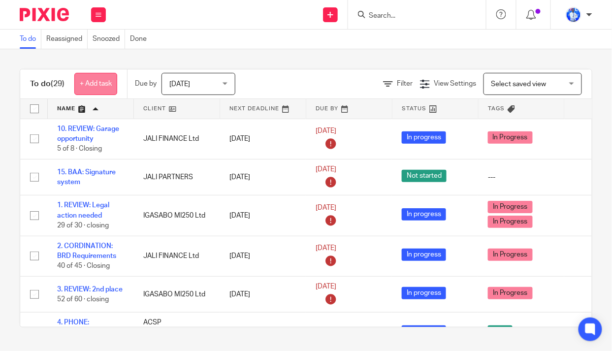
click at [98, 82] on link "+ Add task" at bounding box center [95, 84] width 43 height 22
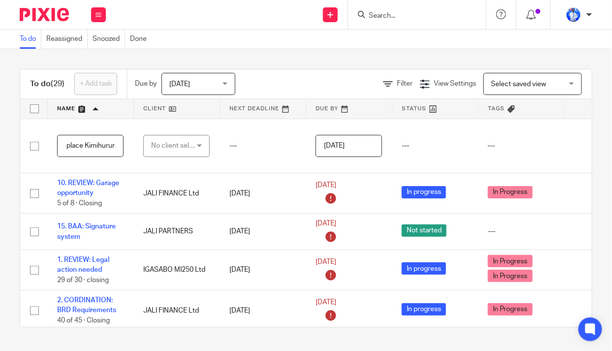
scroll to position [0, 61]
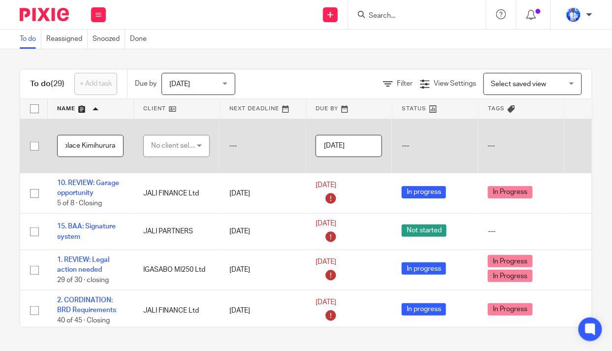
type input "11. MEETING: New place Kimihurura"
click at [167, 145] on div "No client selected" at bounding box center [174, 145] width 46 height 21
type input "igasa"
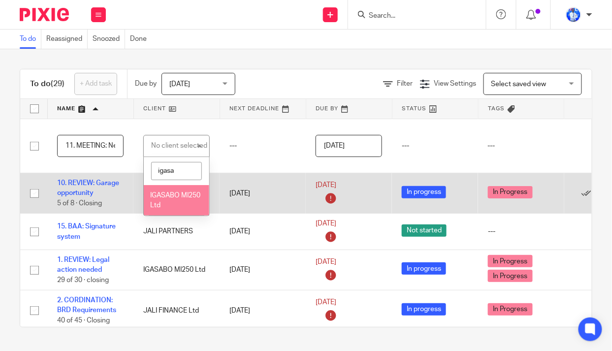
click at [171, 200] on li "IGASABO MI250 Ltd" at bounding box center [176, 200] width 65 height 30
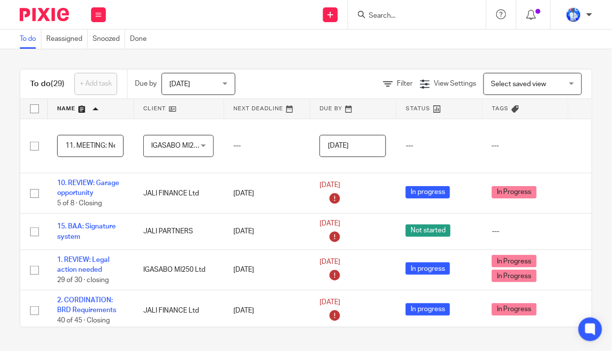
scroll to position [0, 82]
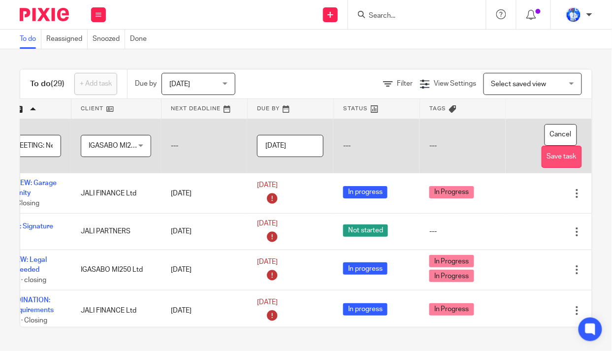
click at [543, 159] on button "Save task" at bounding box center [562, 157] width 40 height 22
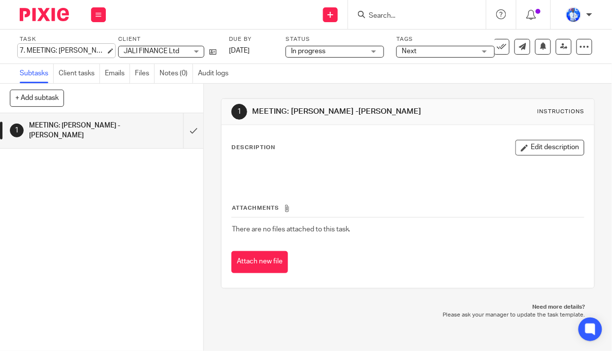
click at [23, 50] on div "7. MEETING: [PERSON_NAME] -[PERSON_NAME] Save 7. MEETING: [PERSON_NAME] -[PERSO…" at bounding box center [63, 51] width 86 height 10
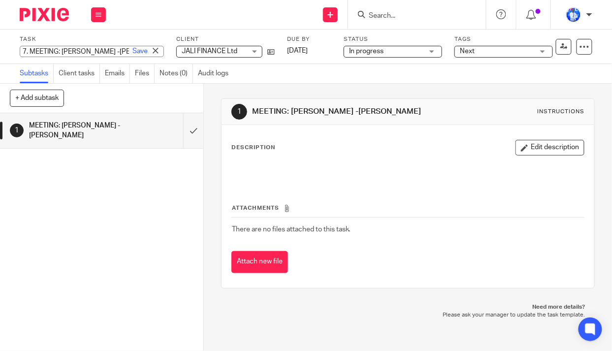
click at [26, 50] on input "7. MEETING: [PERSON_NAME] -[PERSON_NAME]" at bounding box center [92, 51] width 144 height 11
type input "11. MEETING: Frank - Denyse -Felix"
click at [132, 52] on link "Save" at bounding box center [139, 51] width 15 height 10
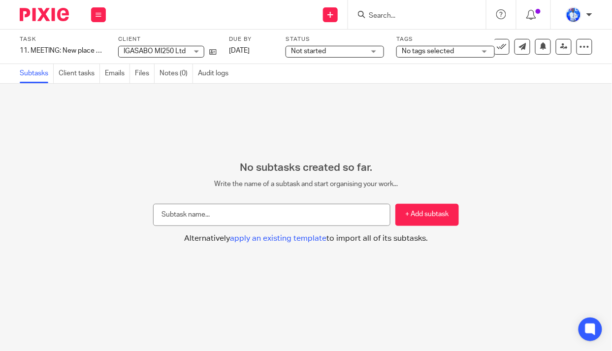
click at [341, 48] on span "Not started" at bounding box center [328, 51] width 74 height 10
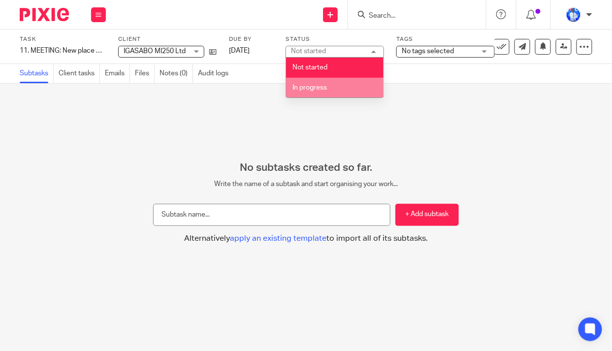
click at [333, 88] on li "In progress" at bounding box center [334, 88] width 97 height 20
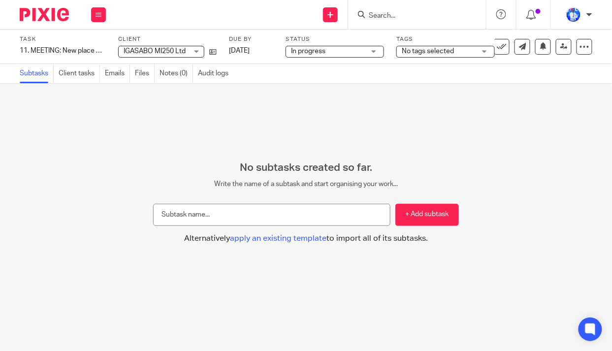
click at [428, 49] on span "No tags selected" at bounding box center [428, 51] width 52 height 7
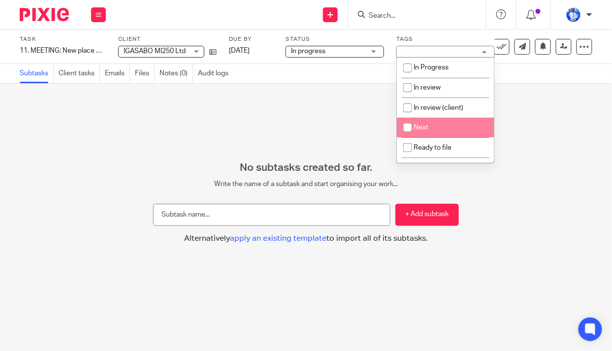
click at [435, 128] on li "Next" at bounding box center [445, 128] width 97 height 20
checkbox input "true"
click at [534, 113] on div "No subtasks created so far. Write the name of a subtask and start organising yo…" at bounding box center [306, 217] width 612 height 267
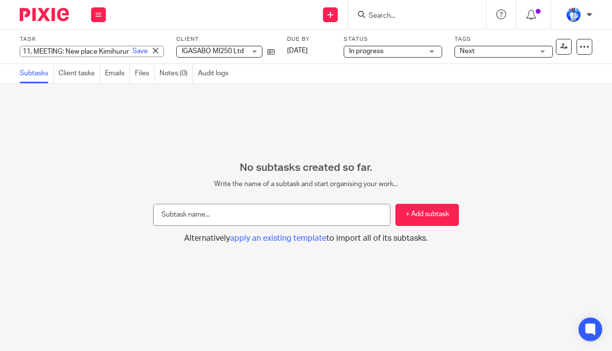
click at [29, 51] on input "11. MEETING: New place Kimihurura" at bounding box center [92, 51] width 144 height 11
type input "8. MEETING: New place Kimihurura"
click at [132, 51] on link "Save" at bounding box center [139, 51] width 15 height 10
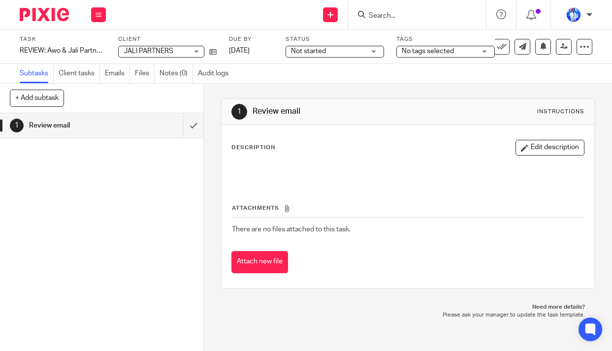
click at [20, 50] on div "REVIEW: Awo & Jali Partners Management A/Cs Save REVIEW: Awo & Jali Partners Ma…" at bounding box center [63, 51] width 86 height 10
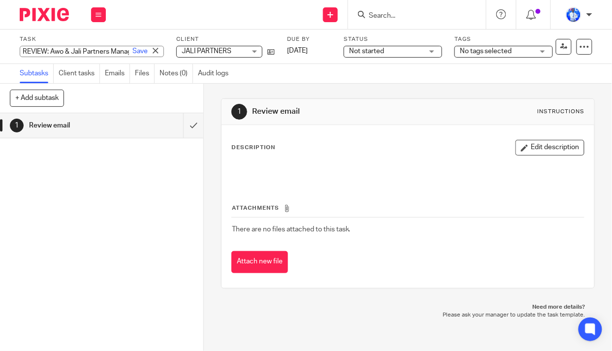
click at [22, 50] on input "REVIEW: Awo & Jali Partners Management A/Cs" at bounding box center [92, 51] width 144 height 11
type input "14. REVIEW: Awo & Jali Partners Management A/Cs"
click at [132, 48] on link "Save" at bounding box center [139, 51] width 15 height 10
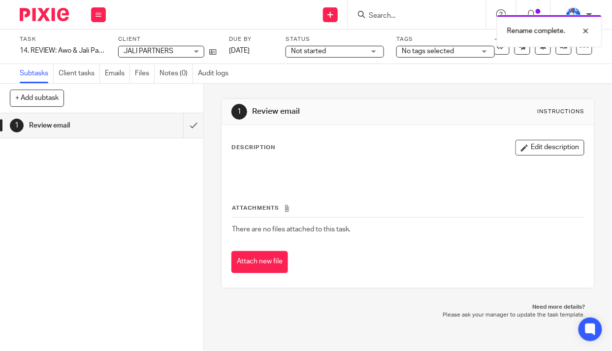
click at [306, 50] on span "Not started" at bounding box center [308, 51] width 35 height 7
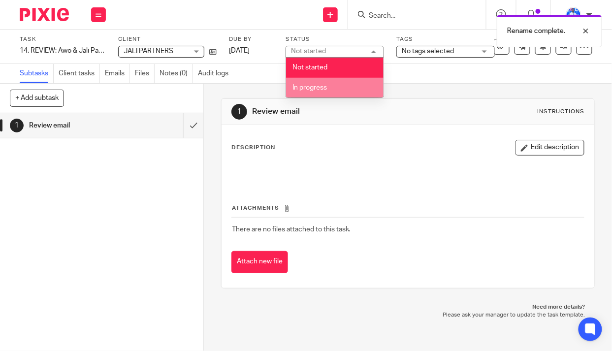
click at [315, 86] on span "In progress" at bounding box center [309, 87] width 34 height 7
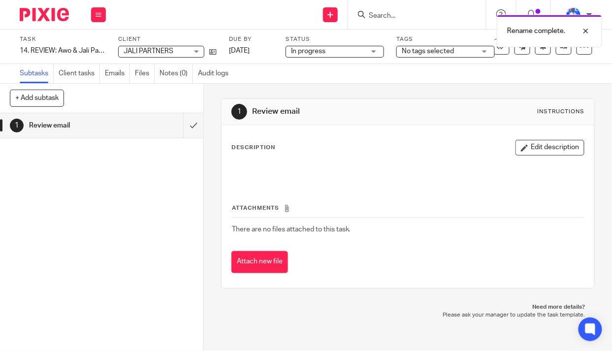
click at [427, 52] on span "No tags selected" at bounding box center [428, 51] width 52 height 7
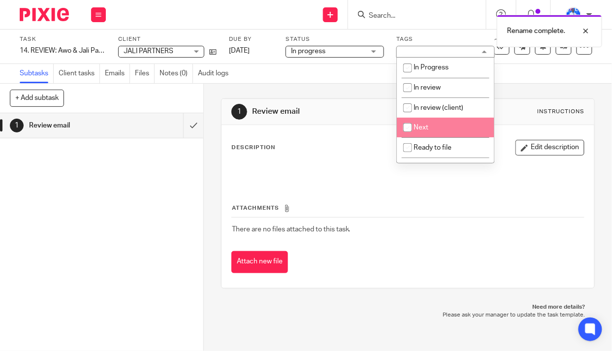
click at [435, 125] on li "Next" at bounding box center [445, 128] width 97 height 20
checkbox input "true"
click at [316, 82] on div "Subtasks Client tasks Emails Files Notes (0) Audit logs" at bounding box center [306, 74] width 612 height 20
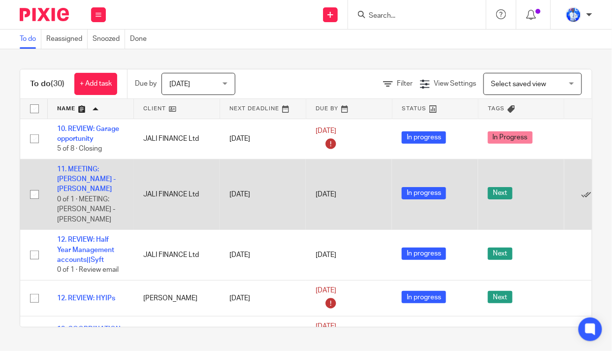
scroll to position [44, 0]
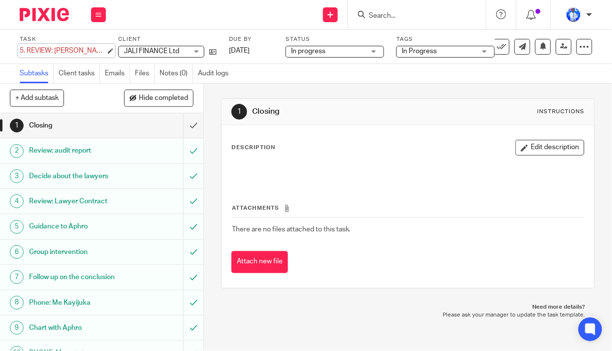
click at [27, 50] on div "5. REVIEW: Jean Paul file Save 5. REVIEW: Jean Paul file" at bounding box center [63, 51] width 86 height 10
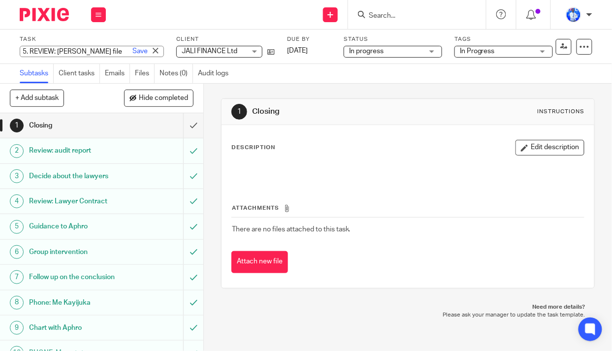
click at [29, 50] on input "5. REVIEW: Jean Paul file" at bounding box center [92, 51] width 144 height 11
type input "REVIEW: Jean Paul file"
click at [132, 53] on link "Save" at bounding box center [139, 51] width 15 height 10
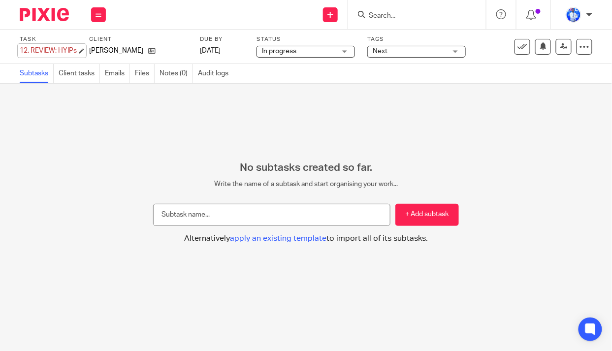
click at [31, 50] on div "12. REVIEW: HYIPs Save 12. REVIEW: HYIPs" at bounding box center [48, 51] width 57 height 10
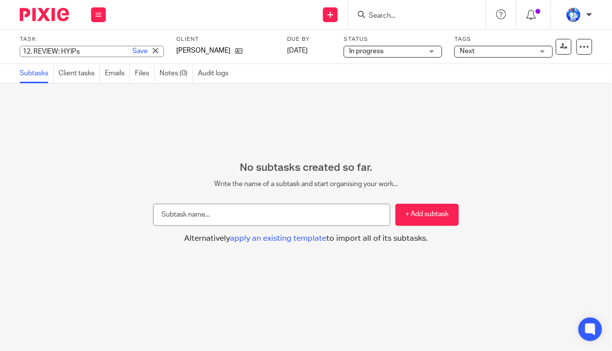
click at [33, 50] on input "12. REVIEW: HYIPs" at bounding box center [92, 51] width 144 height 11
type input "REVIEW: HYIPs"
click at [132, 52] on link "Save" at bounding box center [139, 51] width 15 height 10
